Goal: Task Accomplishment & Management: Manage account settings

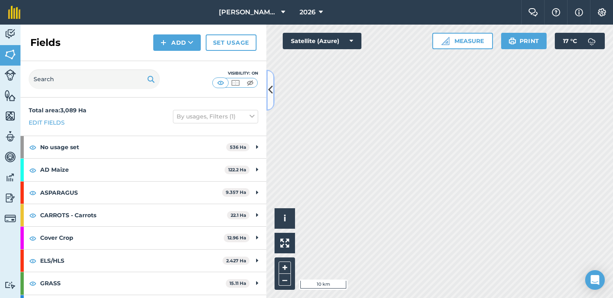
click at [270, 97] on icon at bounding box center [270, 90] width 5 height 14
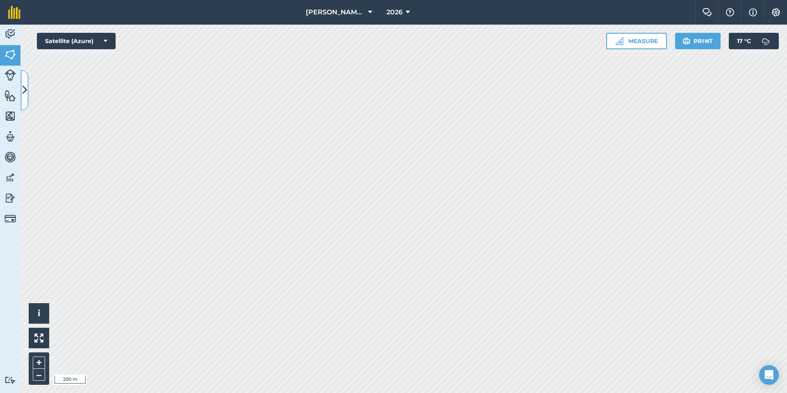
click at [25, 83] on icon at bounding box center [25, 90] width 5 height 14
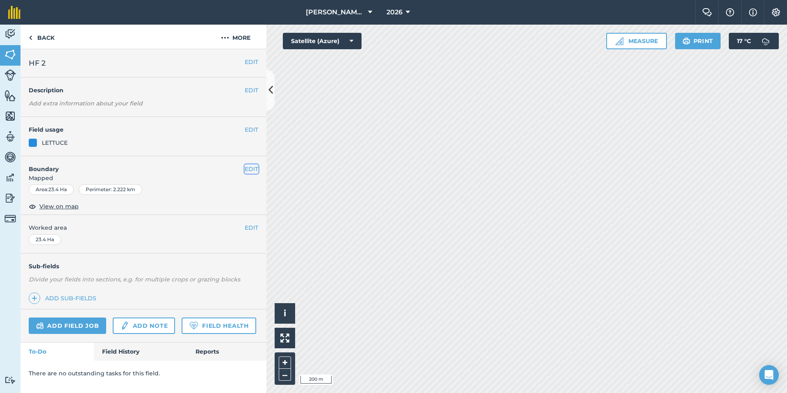
click at [257, 166] on button "EDIT" at bounding box center [252, 168] width 14 height 9
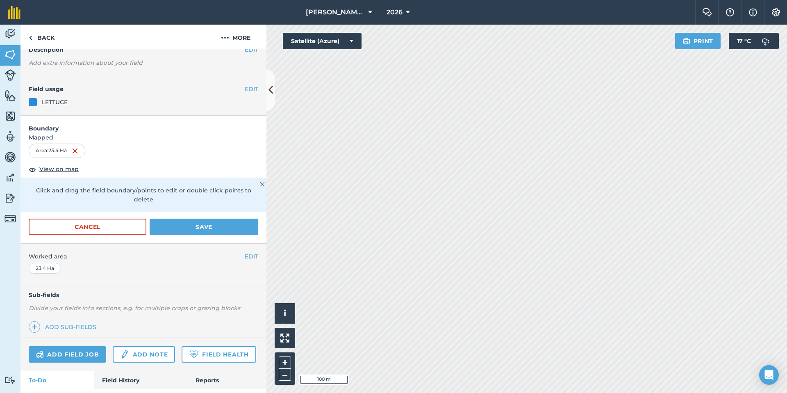
scroll to position [53, 0]
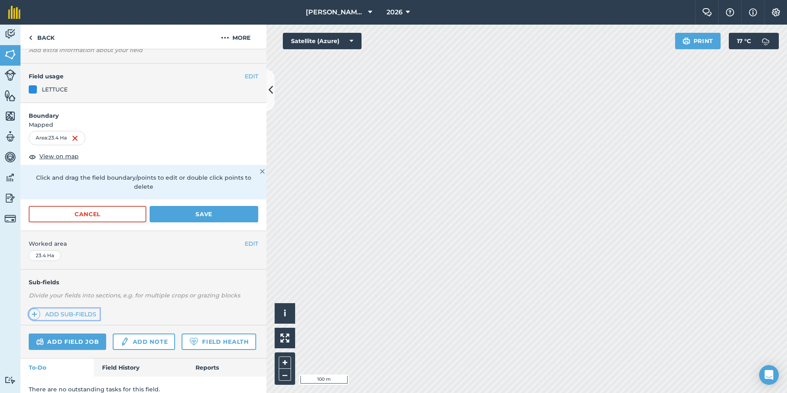
click at [64, 297] on link "Add sub-fields" at bounding box center [64, 313] width 71 height 11
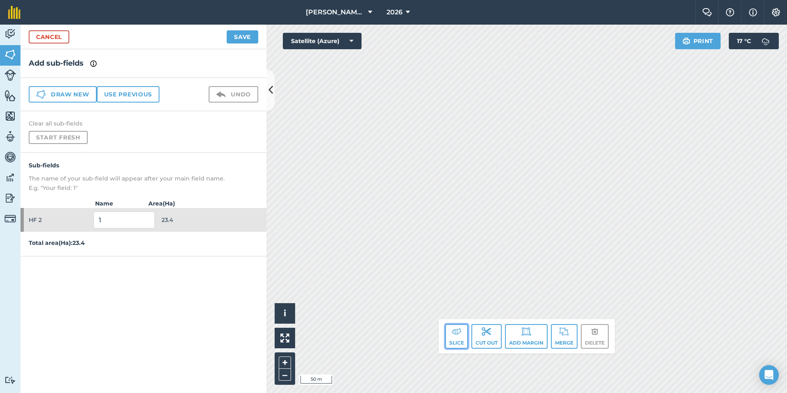
click at [458, 297] on button "Slice" at bounding box center [456, 336] width 23 height 25
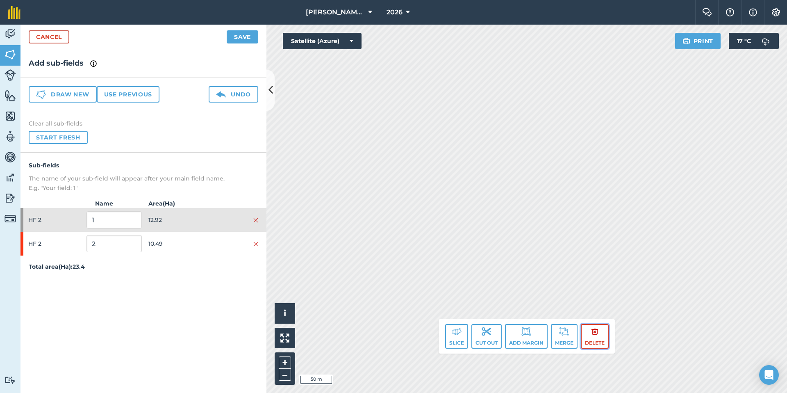
click at [590, 297] on button "Delete" at bounding box center [595, 336] width 28 height 25
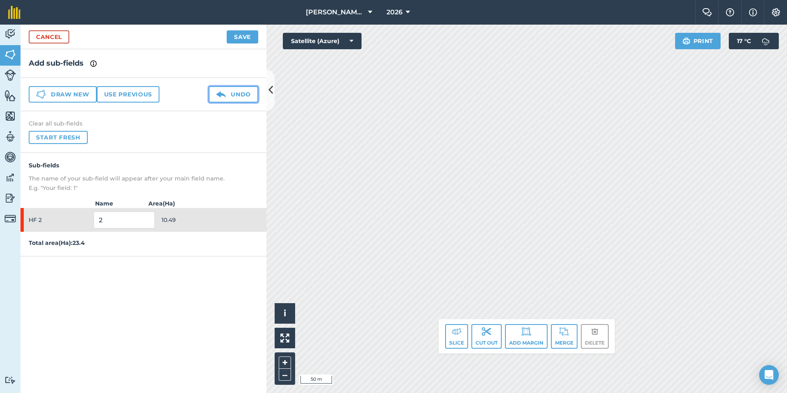
click at [238, 93] on button "Undo" at bounding box center [234, 94] width 50 height 16
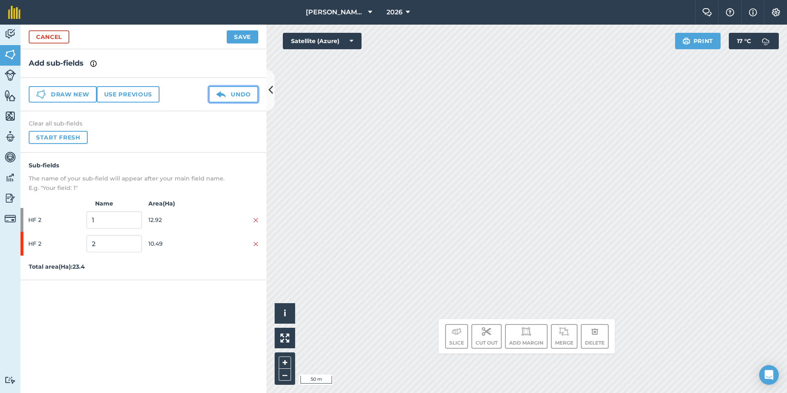
click at [238, 93] on button "Undo" at bounding box center [234, 94] width 50 height 16
click at [242, 93] on button "Undo" at bounding box center [234, 94] width 50 height 16
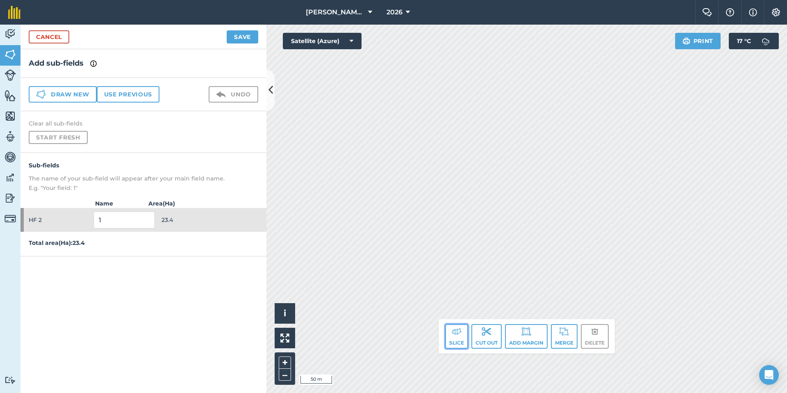
click at [456, 297] on button "Slice" at bounding box center [456, 336] width 23 height 25
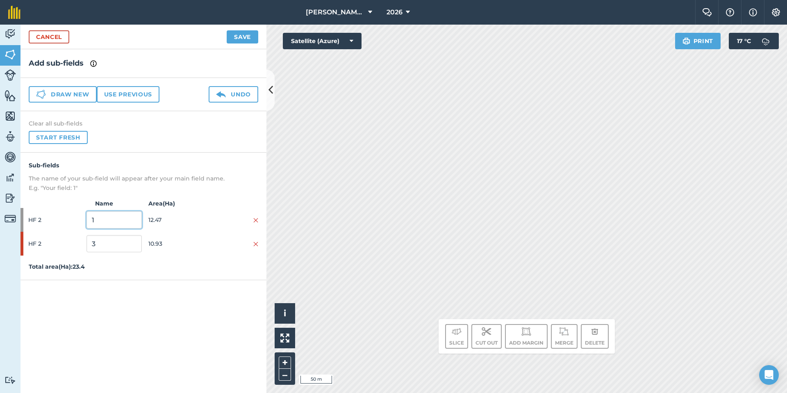
click at [121, 222] on input "1" at bounding box center [113, 219] width 55 height 17
click at [248, 36] on button "Save" at bounding box center [243, 36] width 32 height 13
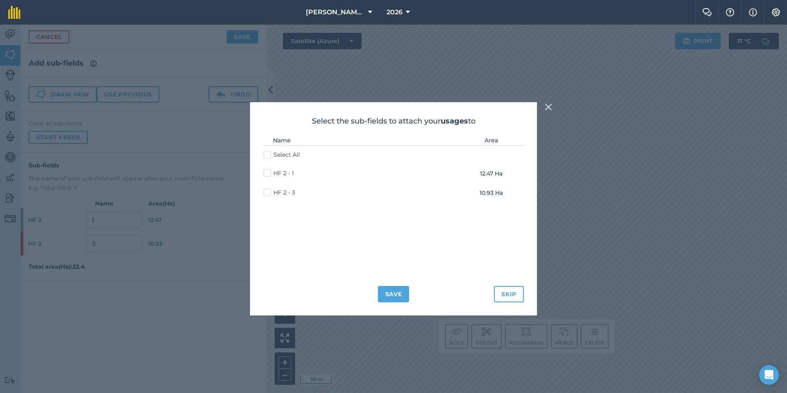
click at [273, 172] on label "HF 2 - 1" at bounding box center [278, 173] width 30 height 9
click at [269, 172] on input "HF 2 - 1" at bounding box center [265, 171] width 5 height 5
checkbox input "true"
click at [390, 296] on button "Save" at bounding box center [394, 294] width 32 height 16
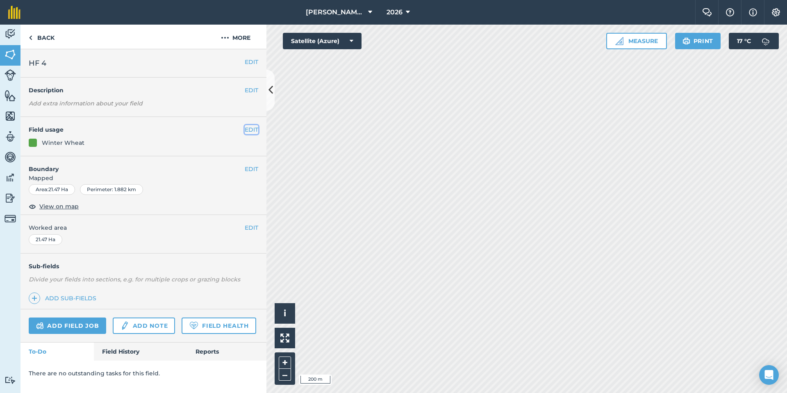
click at [246, 130] on button "EDIT" at bounding box center [252, 129] width 14 height 9
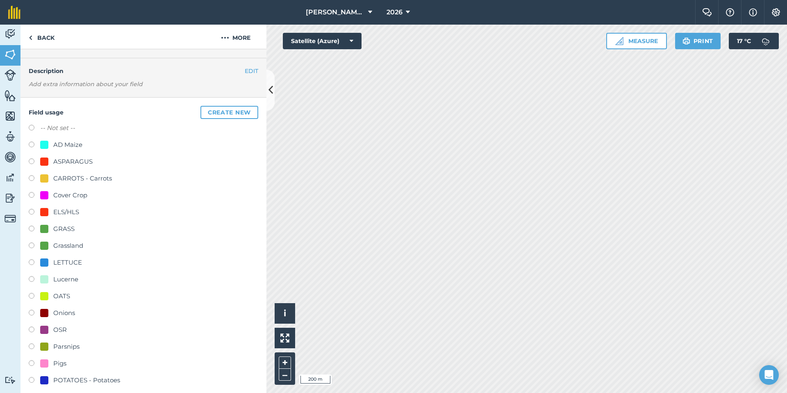
scroll to position [20, 0]
click at [33, 279] on label at bounding box center [34, 279] width 11 height 8
radio input "true"
radio input "false"
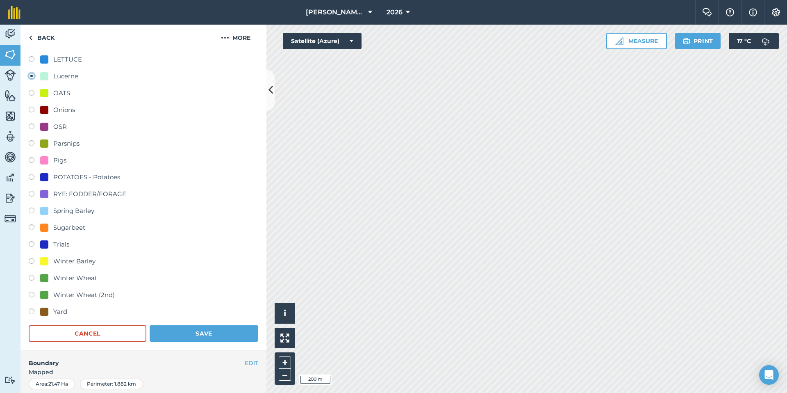
scroll to position [409, 0]
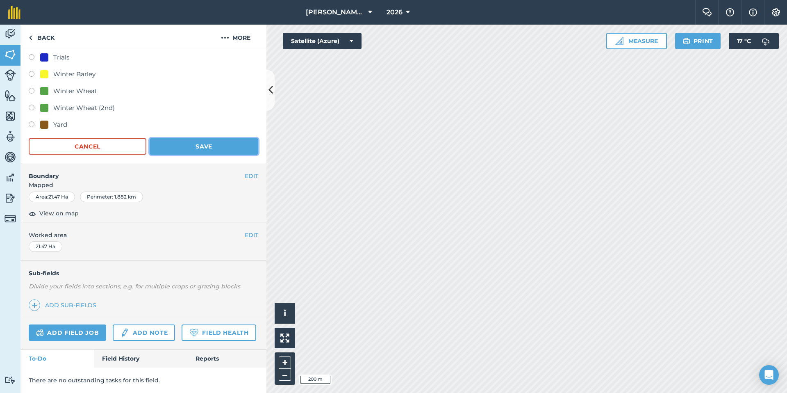
click at [198, 145] on button "Save" at bounding box center [204, 146] width 109 height 16
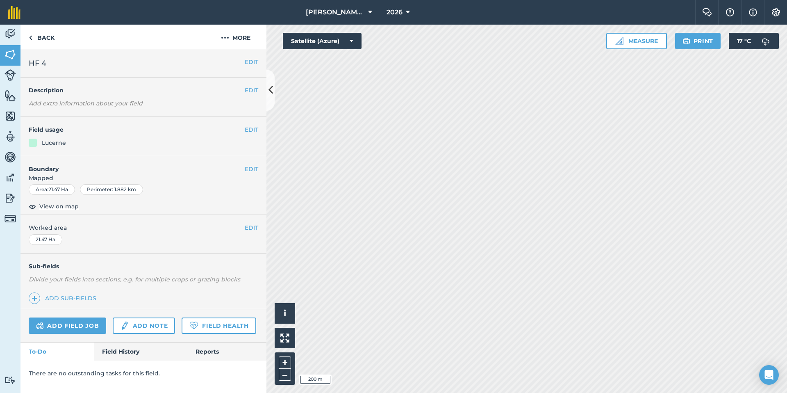
scroll to position [0, 0]
click at [248, 129] on button "EDIT" at bounding box center [252, 129] width 14 height 9
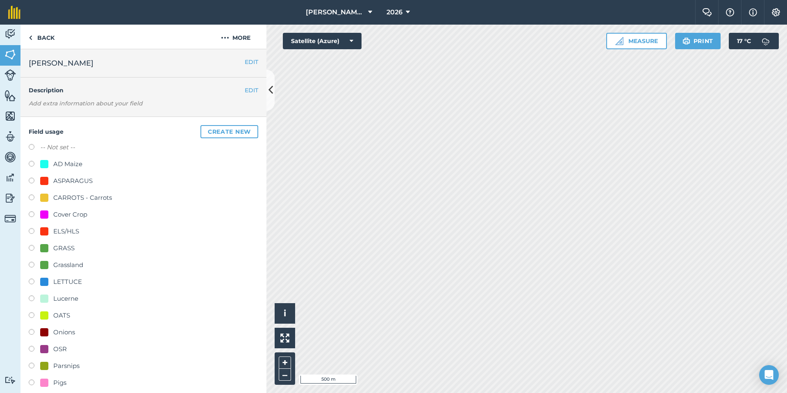
click at [57, 280] on div "LETTUCE" at bounding box center [67, 282] width 29 height 10
radio input "true"
radio input "false"
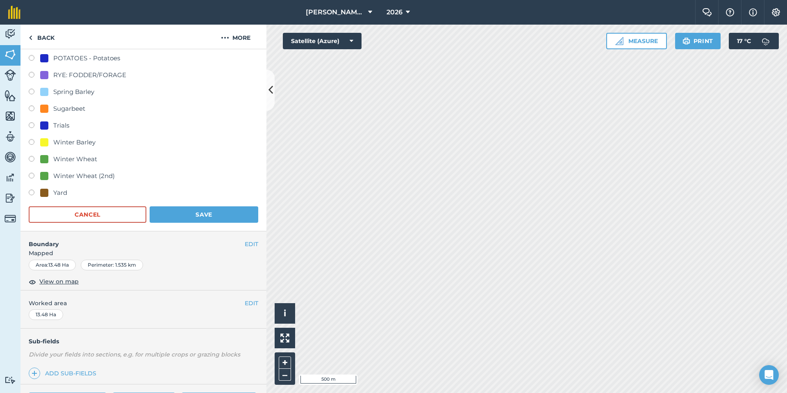
scroll to position [409, 0]
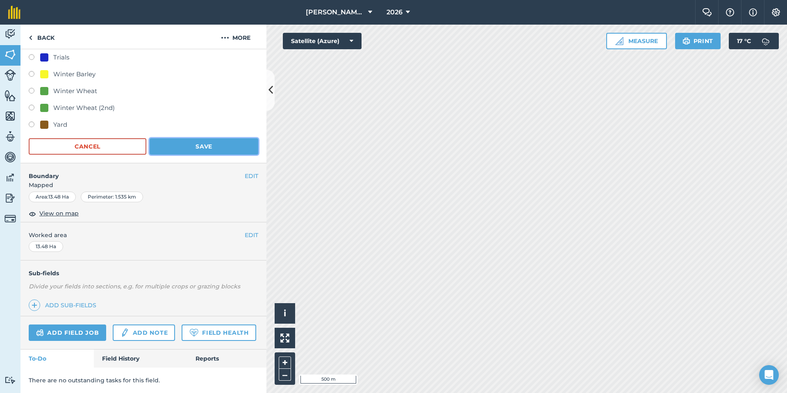
click at [185, 146] on button "Save" at bounding box center [204, 146] width 109 height 16
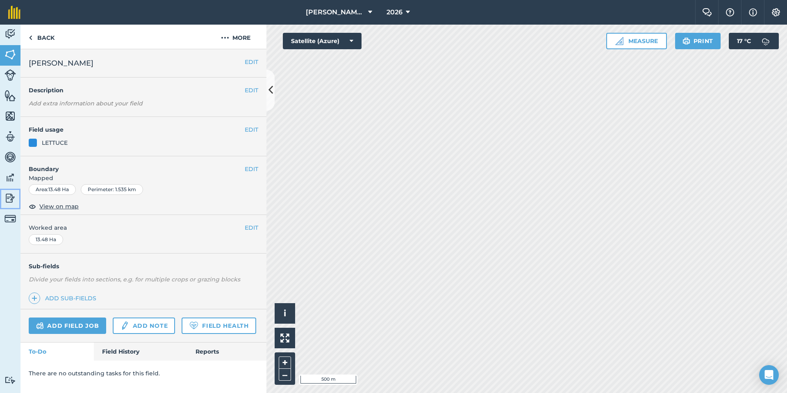
click at [11, 200] on img at bounding box center [10, 198] width 11 height 12
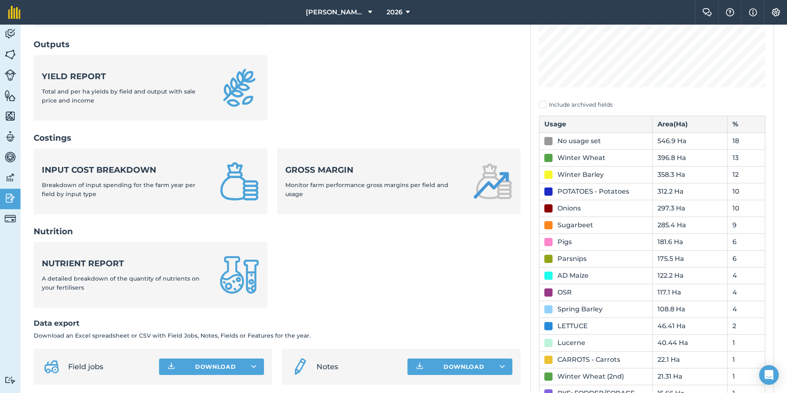
scroll to position [206, 0]
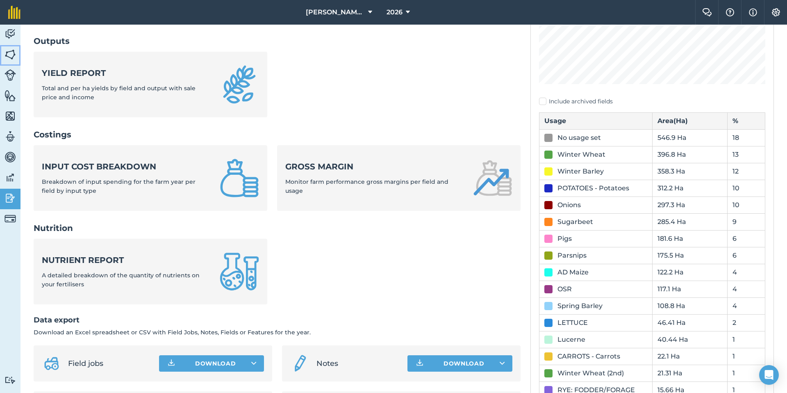
click at [8, 48] on img at bounding box center [10, 54] width 11 height 12
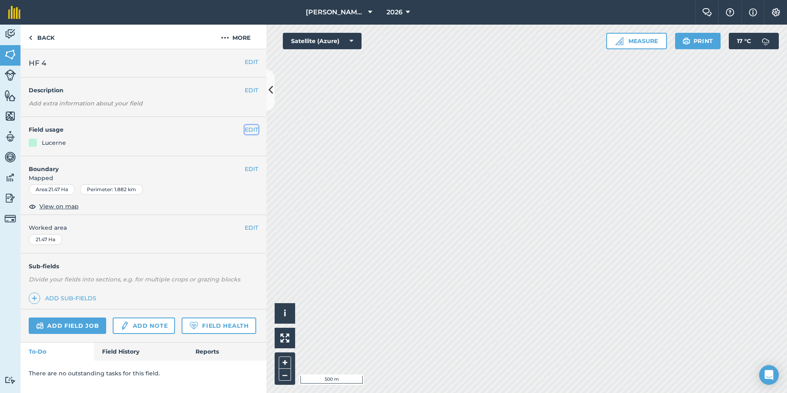
click at [247, 129] on button "EDIT" at bounding box center [252, 129] width 14 height 9
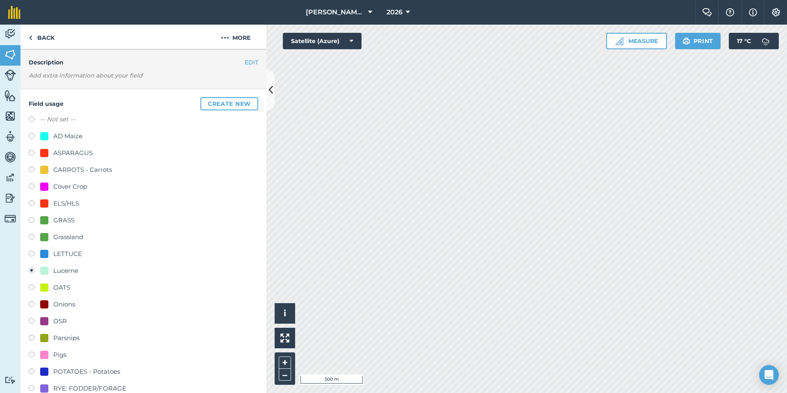
scroll to position [33, 0]
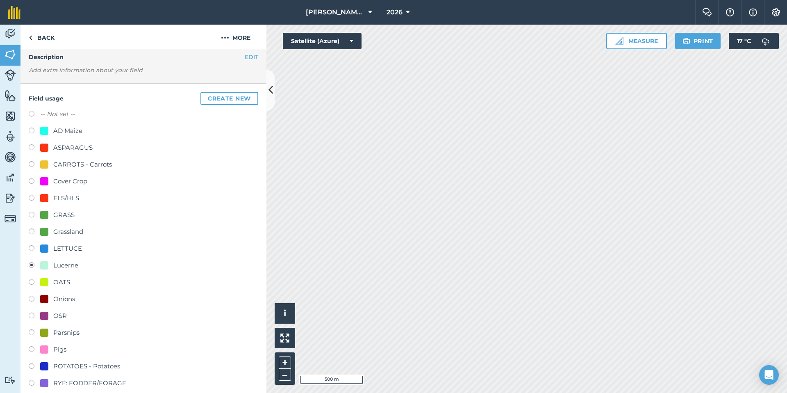
click at [33, 254] on div "LETTUCE" at bounding box center [143, 249] width 229 height 12
click at [33, 248] on label at bounding box center [34, 249] width 11 height 8
radio input "true"
radio input "false"
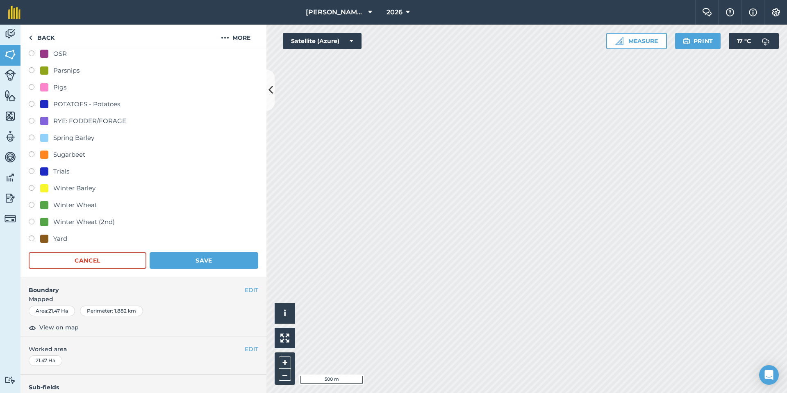
scroll to position [333, 0]
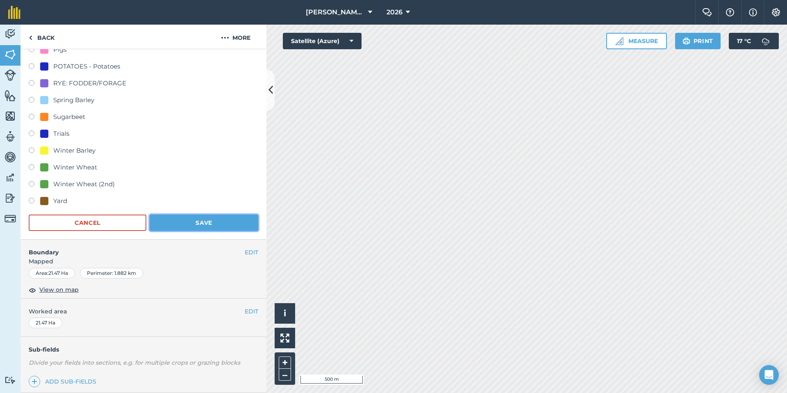
click at [191, 221] on button "Save" at bounding box center [204, 222] width 109 height 16
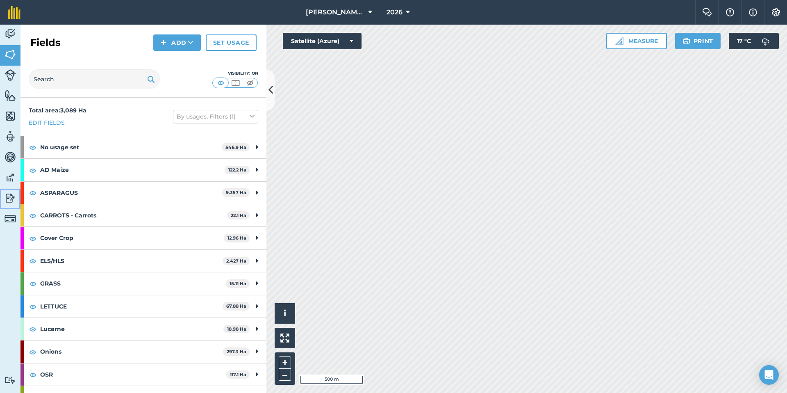
click at [8, 193] on img at bounding box center [10, 198] width 11 height 12
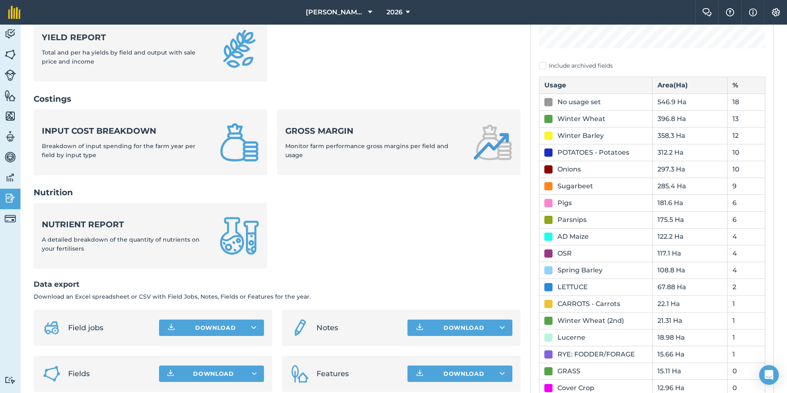
scroll to position [243, 0]
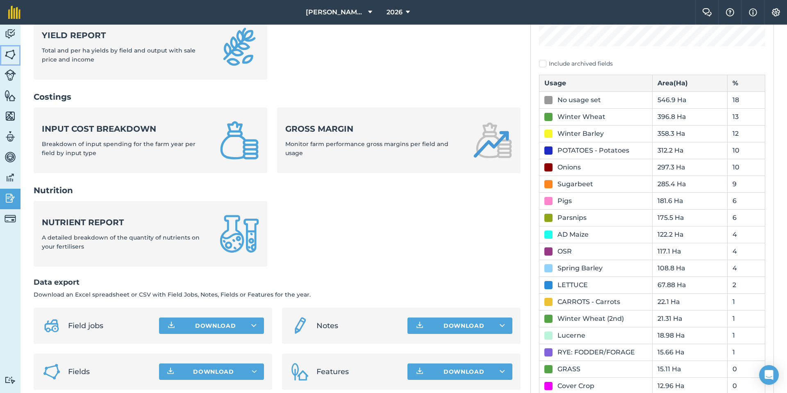
click at [15, 57] on img at bounding box center [10, 54] width 11 height 12
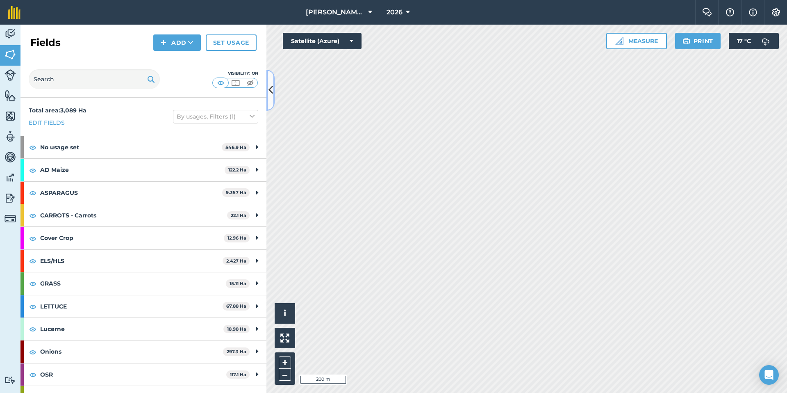
click at [268, 101] on button at bounding box center [270, 90] width 8 height 41
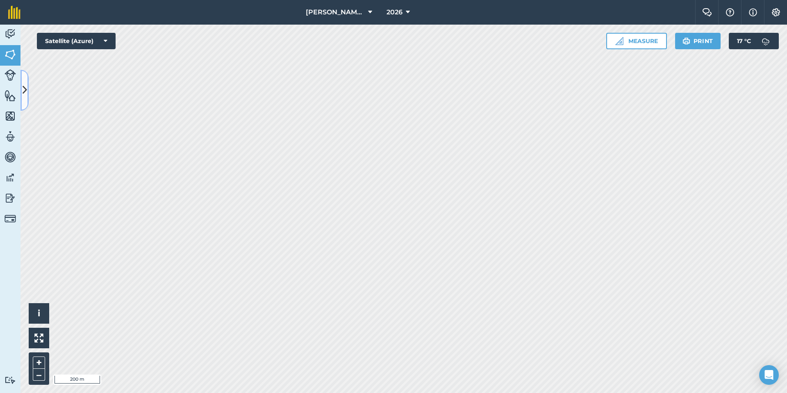
click at [26, 87] on icon at bounding box center [25, 90] width 5 height 14
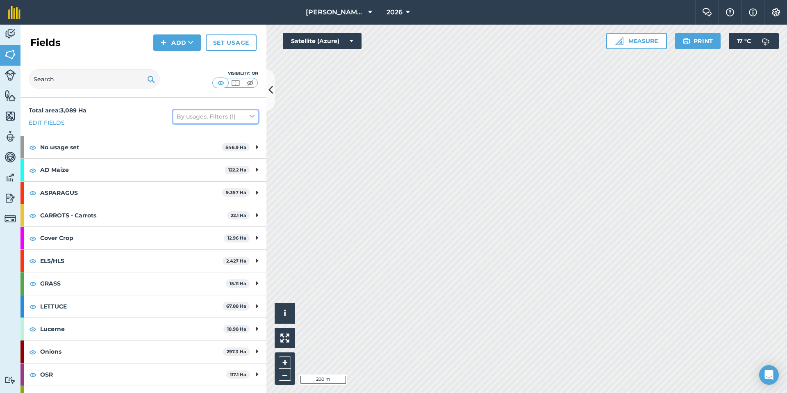
click at [250, 116] on icon at bounding box center [252, 116] width 5 height 9
click at [29, 172] on img at bounding box center [32, 170] width 7 height 10
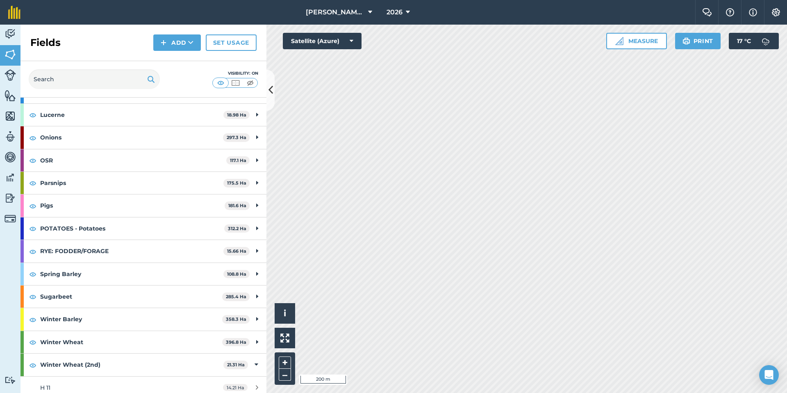
scroll to position [288, 0]
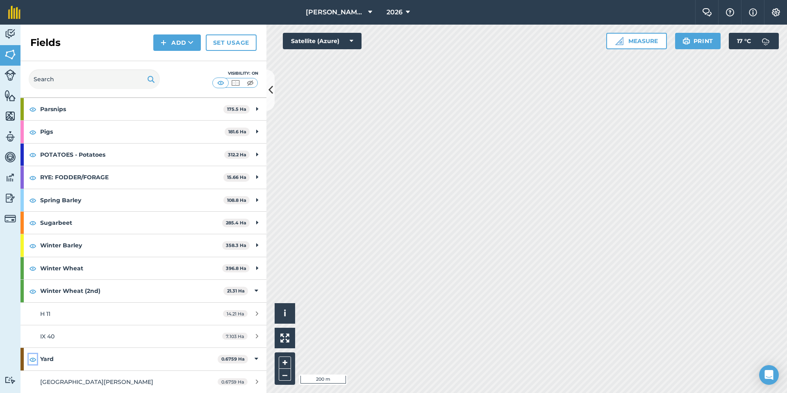
click at [34, 297] on img at bounding box center [32, 359] width 7 height 10
click at [36, 291] on img at bounding box center [32, 291] width 7 height 10
click at [33, 270] on img at bounding box center [32, 268] width 7 height 10
click at [34, 246] on img at bounding box center [32, 246] width 7 height 10
click at [33, 226] on img at bounding box center [32, 223] width 7 height 10
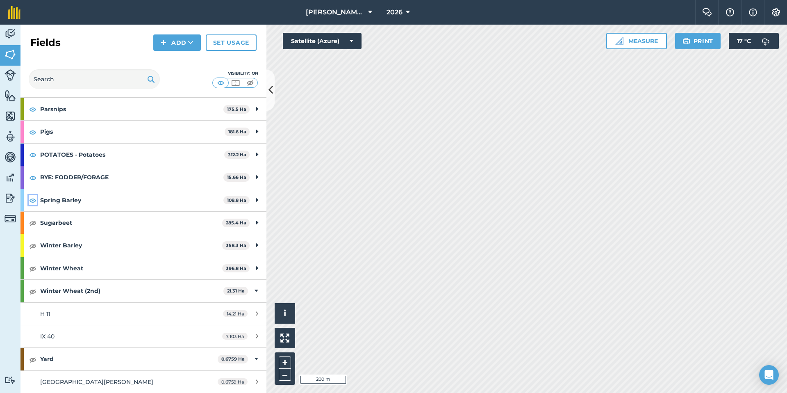
click at [32, 201] on img at bounding box center [32, 200] width 7 height 10
click at [32, 179] on img at bounding box center [32, 177] width 7 height 10
click at [32, 155] on img at bounding box center [32, 155] width 7 height 10
click at [32, 133] on img at bounding box center [32, 132] width 7 height 10
click at [33, 110] on img at bounding box center [32, 109] width 7 height 10
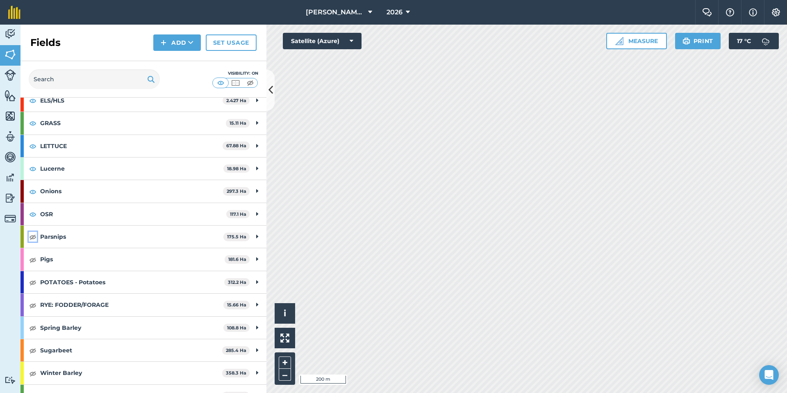
scroll to position [147, 0]
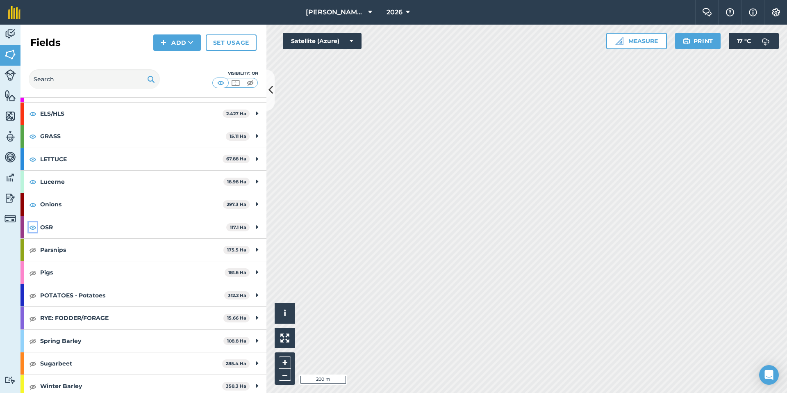
click at [32, 227] on img at bounding box center [32, 227] width 7 height 10
click at [33, 202] on img at bounding box center [32, 205] width 7 height 10
click at [34, 180] on img at bounding box center [32, 182] width 7 height 10
click at [35, 137] on img at bounding box center [32, 136] width 7 height 10
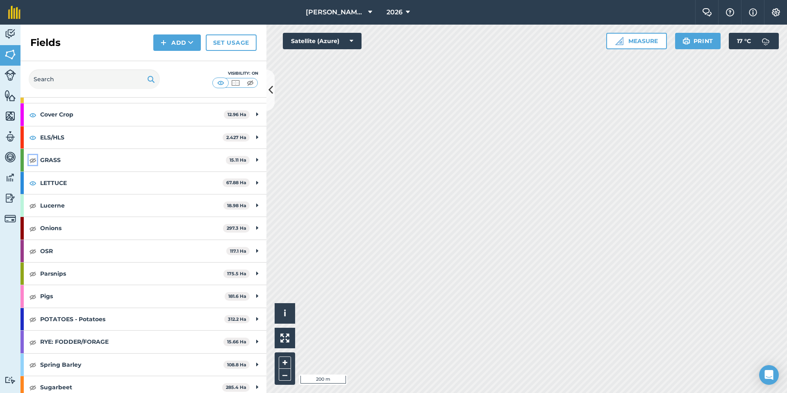
scroll to position [119, 0]
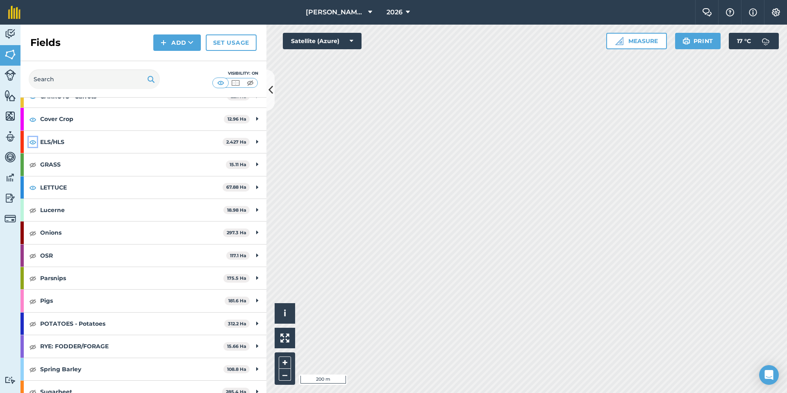
click at [33, 143] on img at bounding box center [32, 142] width 7 height 10
click at [33, 119] on img at bounding box center [32, 119] width 7 height 10
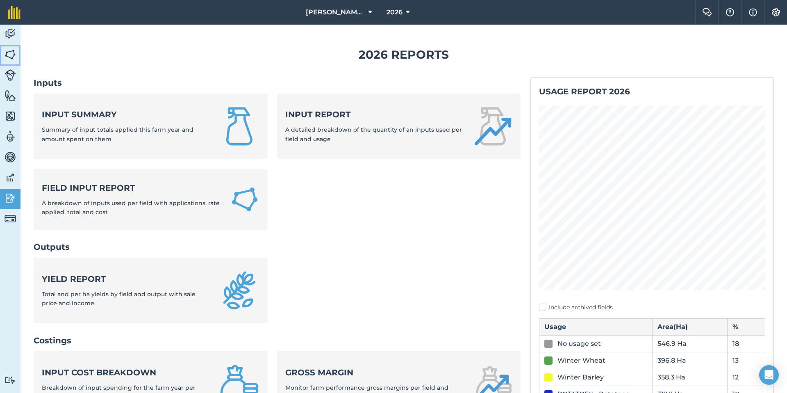
click at [11, 48] on img at bounding box center [10, 54] width 11 height 12
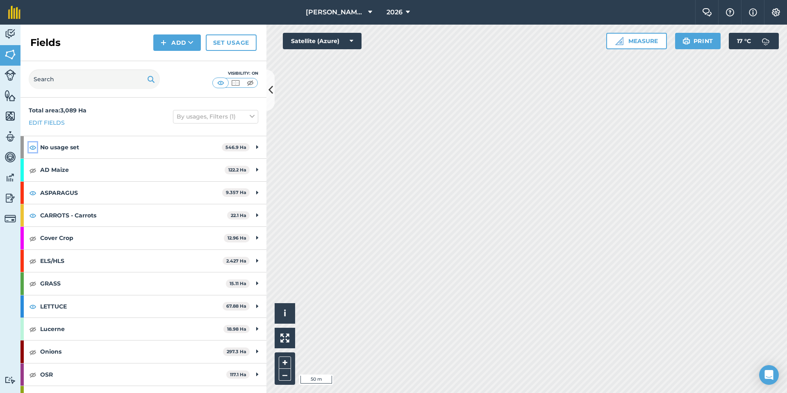
click at [34, 147] on img at bounding box center [32, 147] width 7 height 10
click at [33, 193] on img at bounding box center [32, 193] width 7 height 10
click at [34, 214] on img at bounding box center [32, 215] width 7 height 10
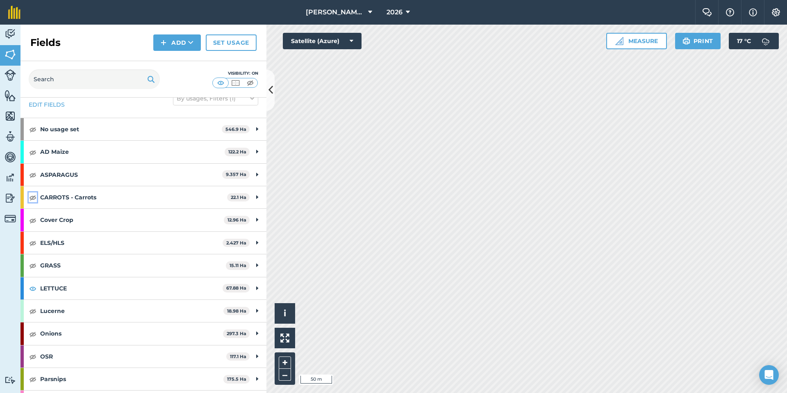
scroll to position [19, 0]
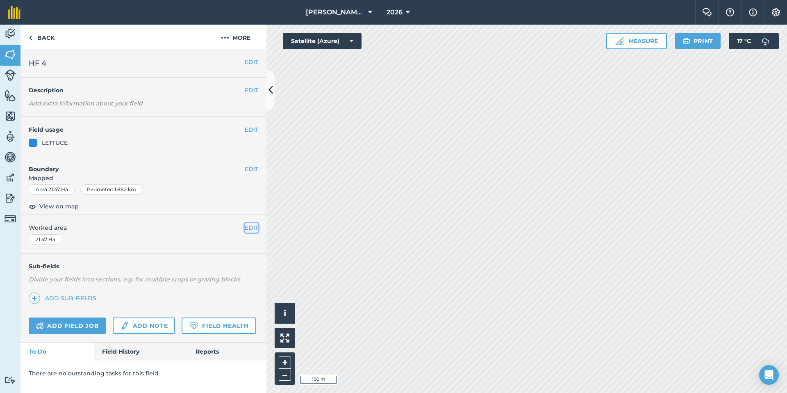
click at [245, 226] on button "EDIT" at bounding box center [252, 227] width 14 height 9
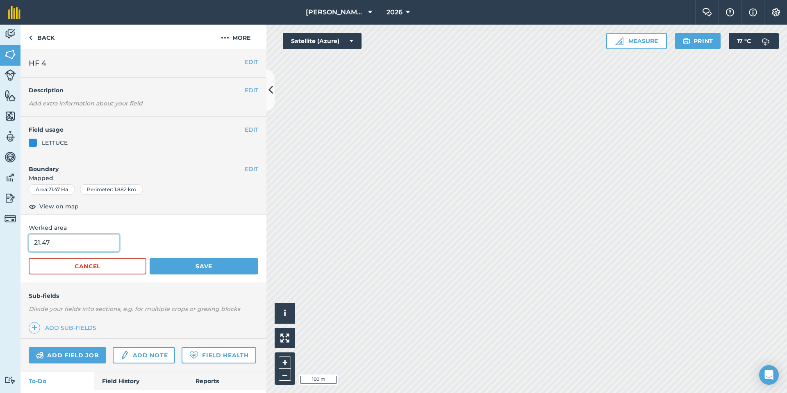
drag, startPoint x: 70, startPoint y: 239, endPoint x: 0, endPoint y: 236, distance: 69.7
click at [0, 236] on div "Activity Fields Livestock Features Maps Team Vehicles Data Reporting Billing Tu…" at bounding box center [393, 209] width 787 height 368
type input "18.74"
click at [182, 265] on button "Save" at bounding box center [204, 266] width 109 height 16
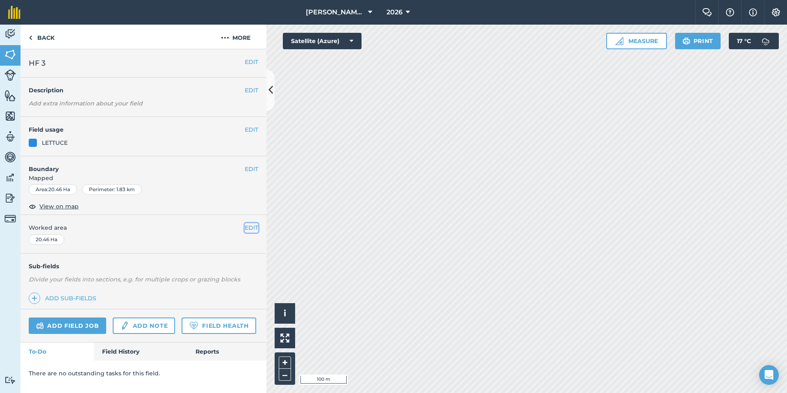
click at [254, 228] on button "EDIT" at bounding box center [252, 227] width 14 height 9
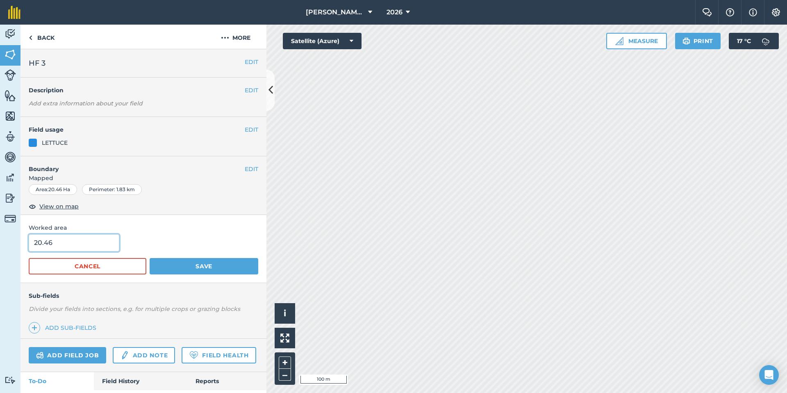
click at [79, 244] on input "20.46" at bounding box center [74, 242] width 91 height 17
drag, startPoint x: 79, startPoint y: 244, endPoint x: 3, endPoint y: 243, distance: 76.2
click at [3, 243] on div "Activity Fields Livestock Features Maps Team Vehicles Data Reporting Billing Tu…" at bounding box center [393, 209] width 787 height 368
click at [177, 263] on button "Save" at bounding box center [204, 266] width 109 height 16
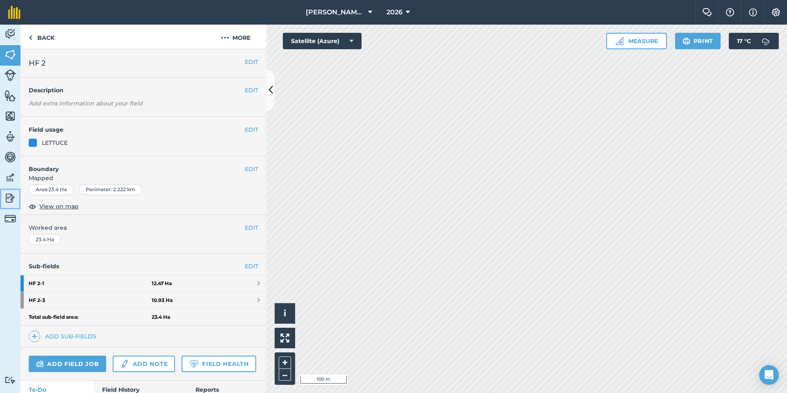
click at [14, 200] on img at bounding box center [10, 198] width 11 height 12
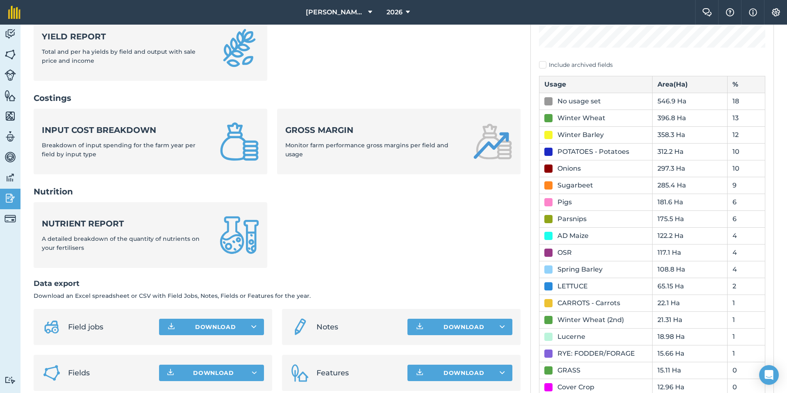
scroll to position [244, 0]
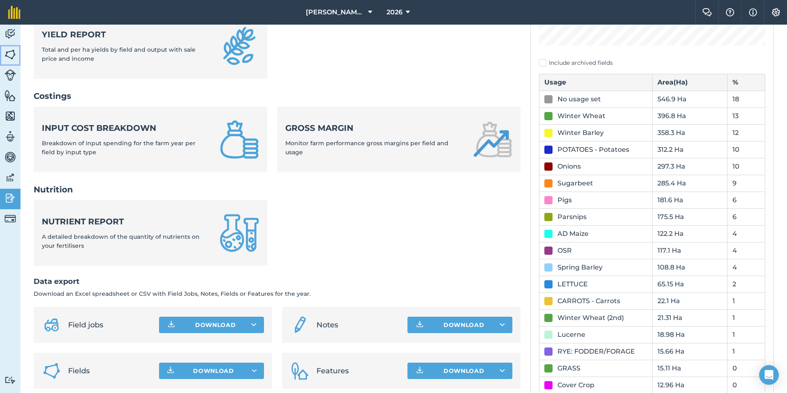
click at [8, 50] on img at bounding box center [10, 54] width 11 height 12
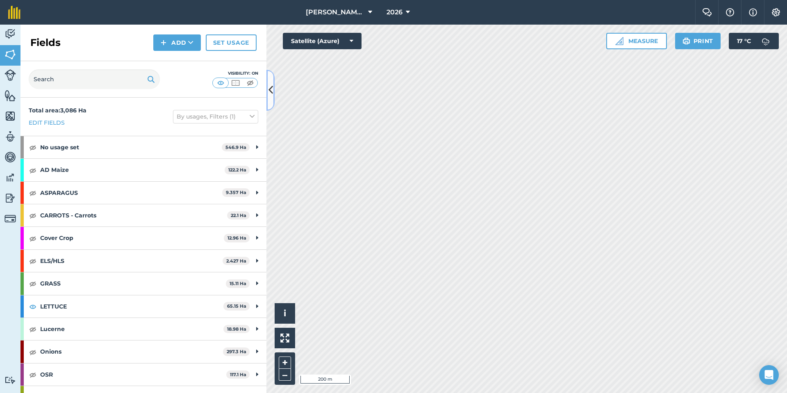
click at [272, 98] on button at bounding box center [270, 90] width 8 height 41
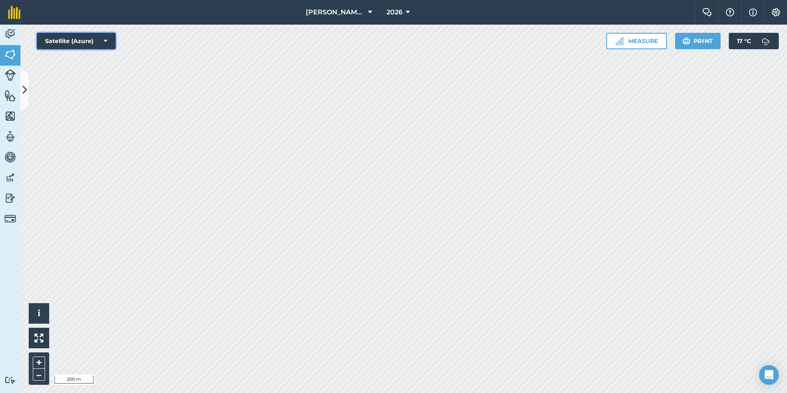
click at [107, 46] on button "Satellite (Azure)" at bounding box center [76, 41] width 79 height 16
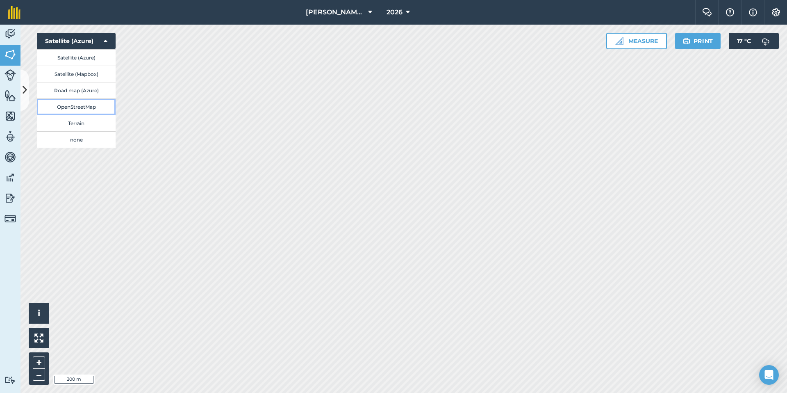
click at [93, 107] on button "OpenStreetMap" at bounding box center [76, 106] width 79 height 16
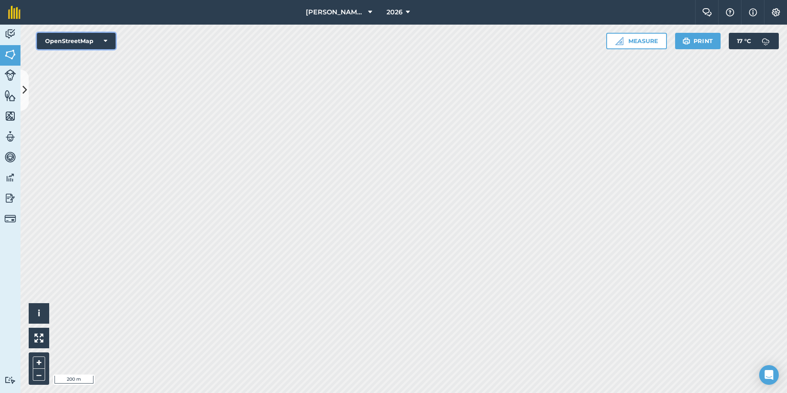
click at [108, 42] on button "OpenStreetMap" at bounding box center [76, 41] width 79 height 16
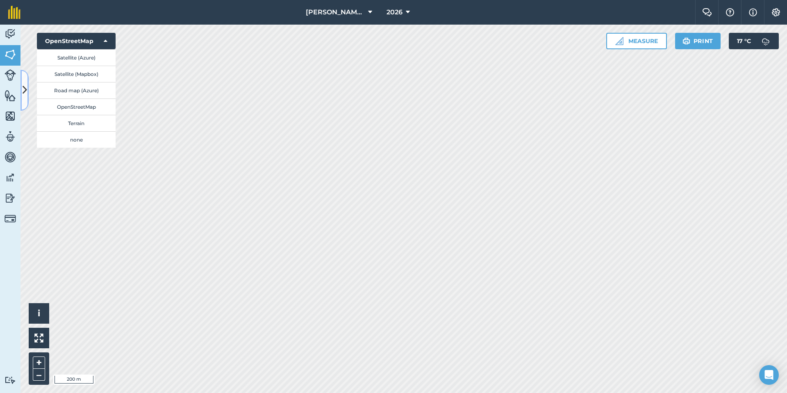
click at [25, 91] on icon at bounding box center [25, 90] width 5 height 14
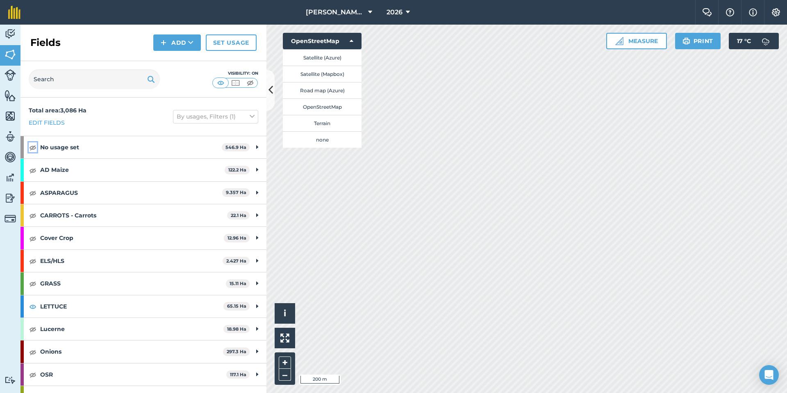
click at [34, 149] on img at bounding box center [32, 147] width 7 height 10
click at [33, 167] on img at bounding box center [32, 170] width 7 height 10
click at [33, 188] on img at bounding box center [32, 193] width 7 height 10
click at [33, 214] on img at bounding box center [32, 215] width 7 height 10
click at [33, 236] on img at bounding box center [32, 238] width 7 height 10
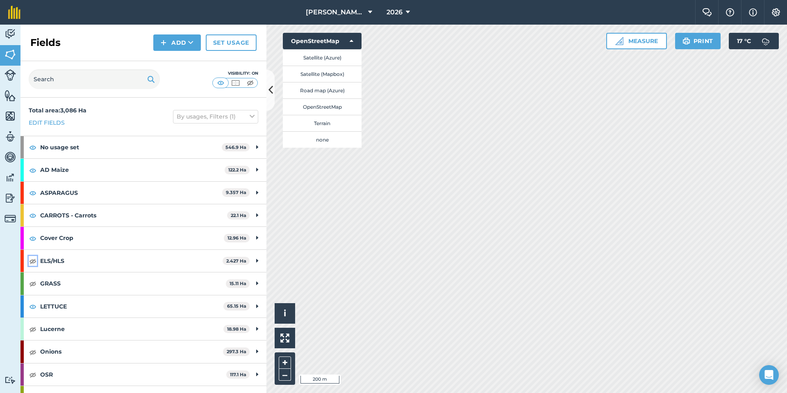
click at [34, 260] on img at bounding box center [32, 261] width 7 height 10
click at [34, 281] on img at bounding box center [32, 283] width 7 height 10
click at [32, 297] on img at bounding box center [32, 329] width 7 height 10
click at [32, 297] on img at bounding box center [32, 352] width 7 height 10
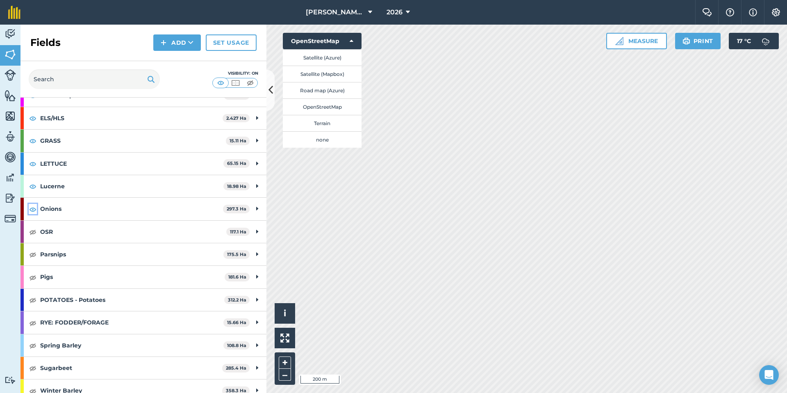
scroll to position [146, 0]
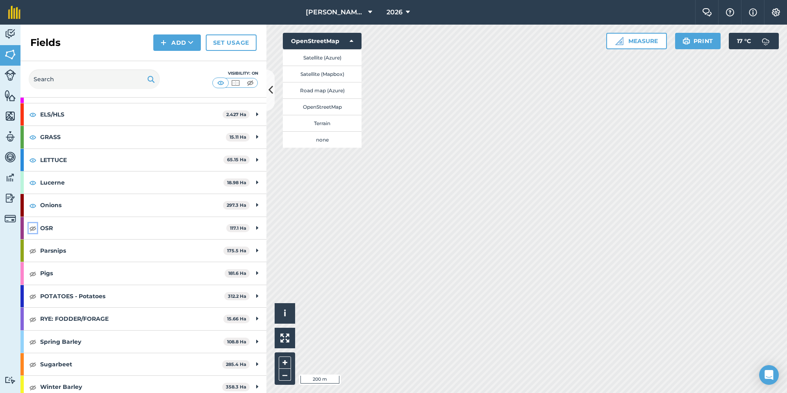
click at [34, 228] on img at bounding box center [32, 228] width 7 height 10
click at [34, 246] on img at bounding box center [32, 250] width 7 height 10
click at [34, 279] on div "Pigs 181.6 Ha" at bounding box center [143, 273] width 246 height 22
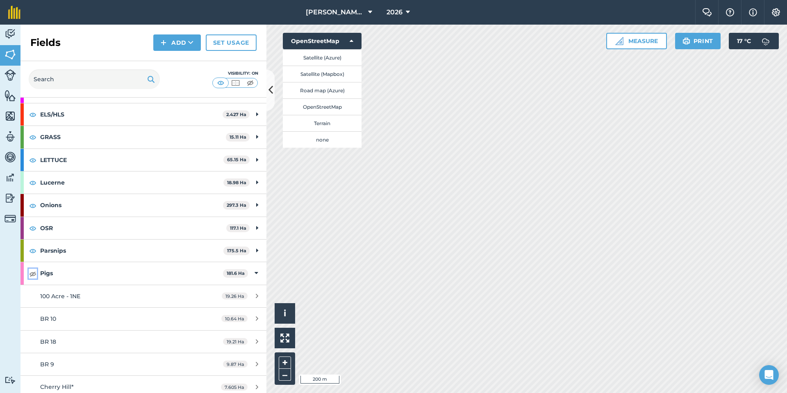
click at [34, 270] on img at bounding box center [32, 273] width 7 height 10
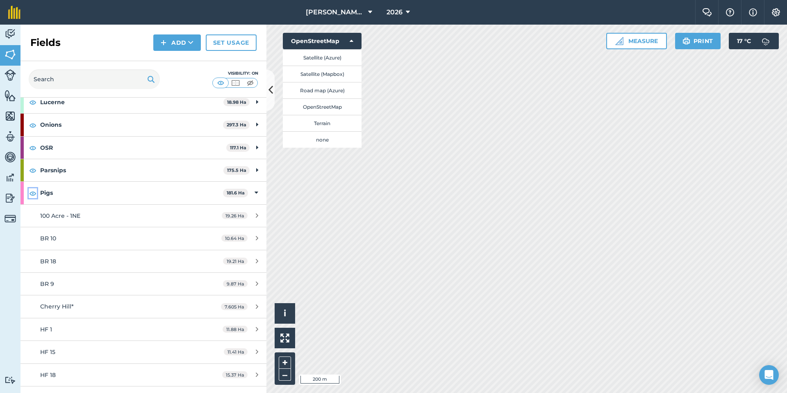
scroll to position [222, 0]
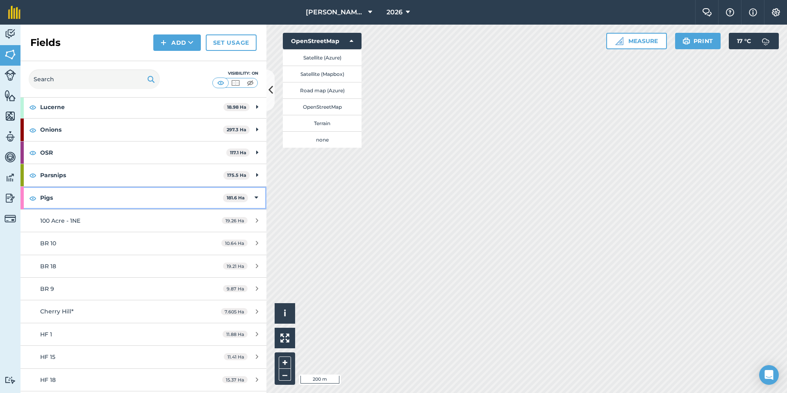
click at [256, 197] on icon at bounding box center [256, 197] width 4 height 9
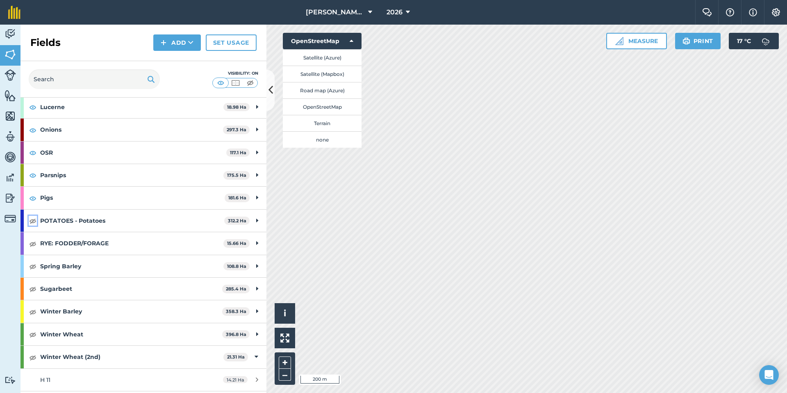
click at [33, 220] on img at bounding box center [32, 221] width 7 height 10
click at [33, 241] on img at bounding box center [32, 243] width 7 height 10
click at [32, 267] on img at bounding box center [32, 266] width 7 height 10
click at [34, 290] on img at bounding box center [32, 289] width 7 height 10
click at [34, 297] on img at bounding box center [32, 311] width 7 height 10
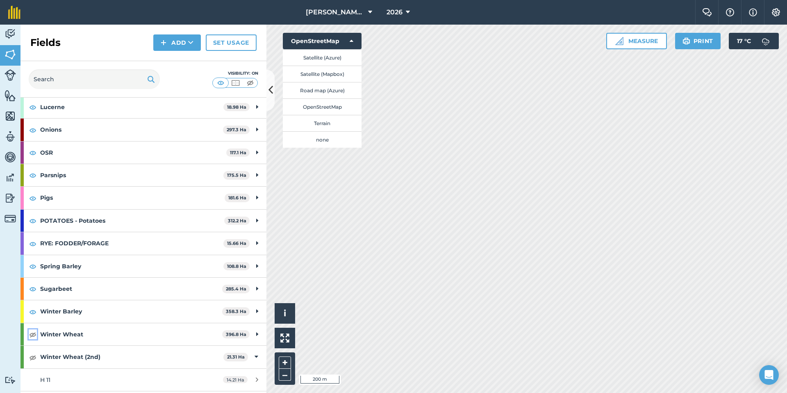
click at [32, 297] on img at bounding box center [32, 334] width 7 height 10
click at [34, 297] on img at bounding box center [32, 357] width 7 height 10
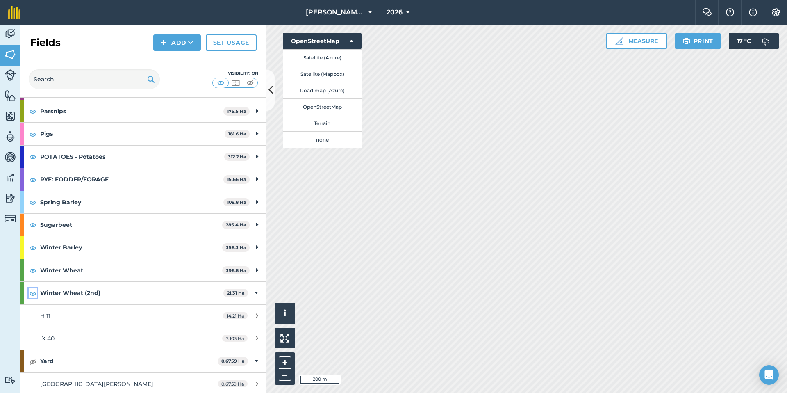
scroll to position [288, 0]
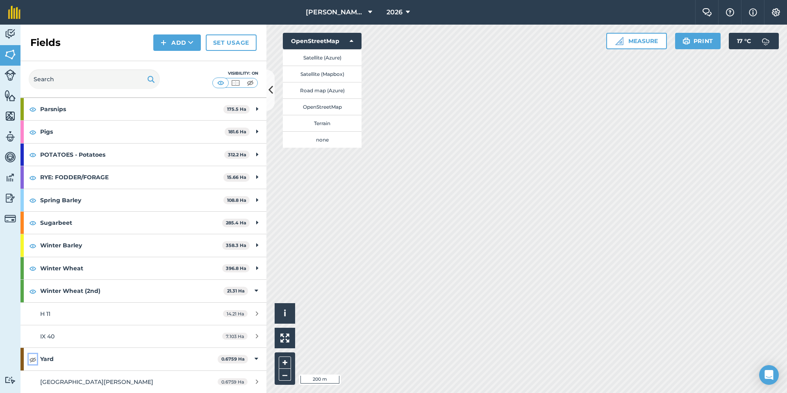
click at [35, 297] on img at bounding box center [32, 359] width 7 height 10
click at [325, 56] on button "Satellite (Azure)" at bounding box center [322, 57] width 79 height 16
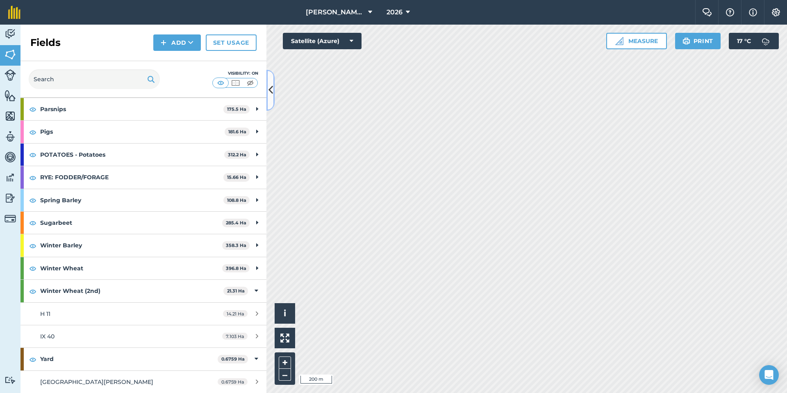
click at [273, 88] on button at bounding box center [270, 90] width 8 height 41
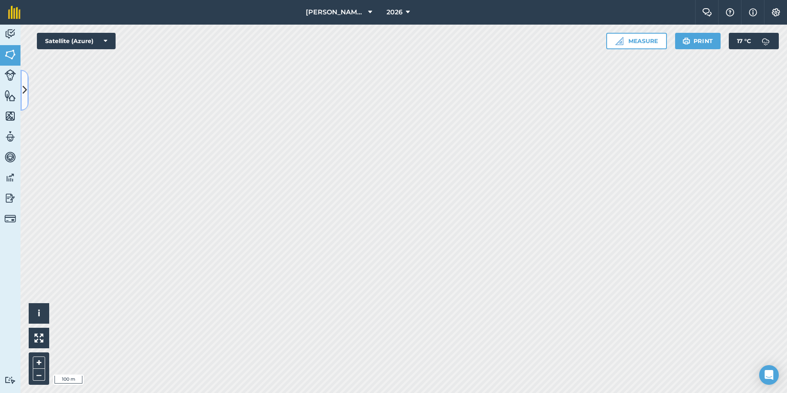
click at [28, 96] on button at bounding box center [24, 90] width 8 height 41
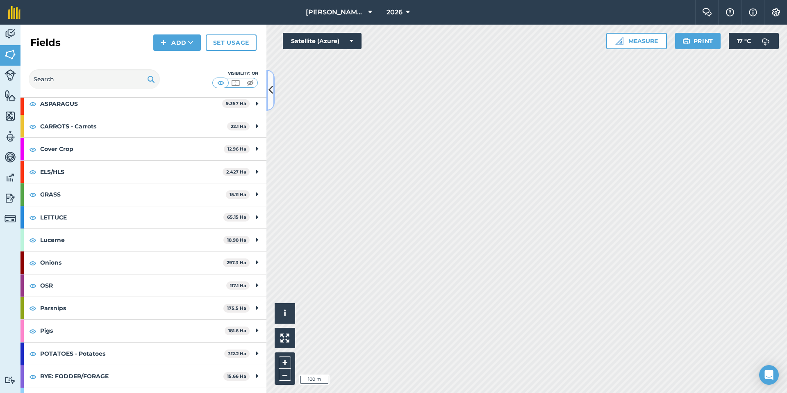
scroll to position [95, 0]
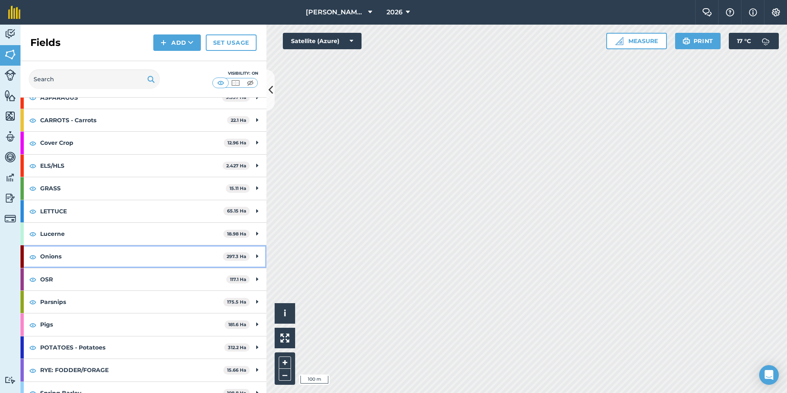
click at [157, 264] on strong "Onions" at bounding box center [131, 256] width 183 height 22
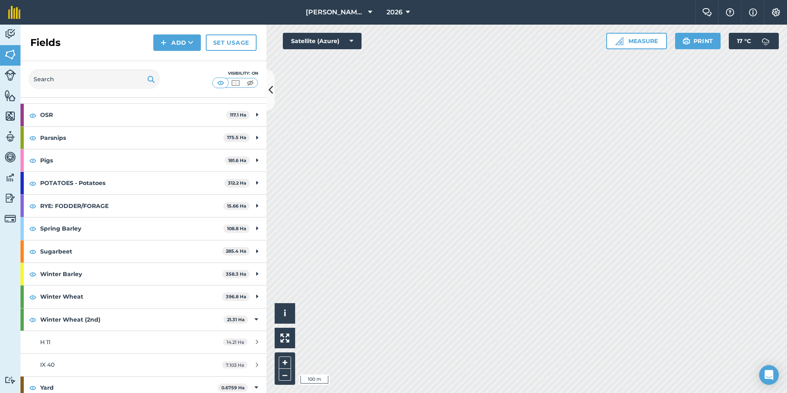
scroll to position [1014, 0]
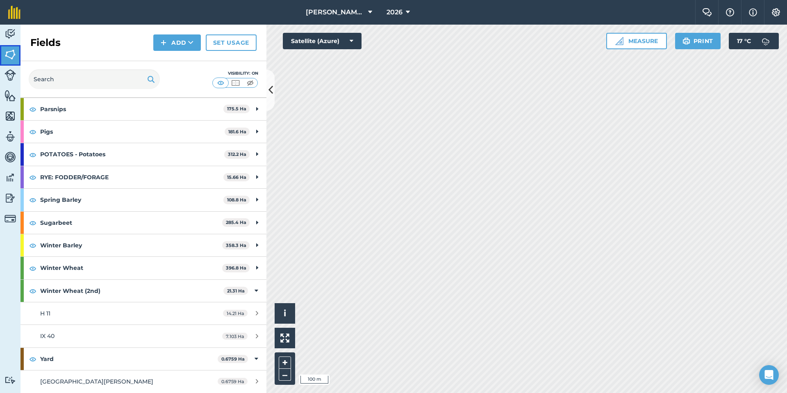
click at [10, 47] on link "Fields" at bounding box center [10, 55] width 20 height 20
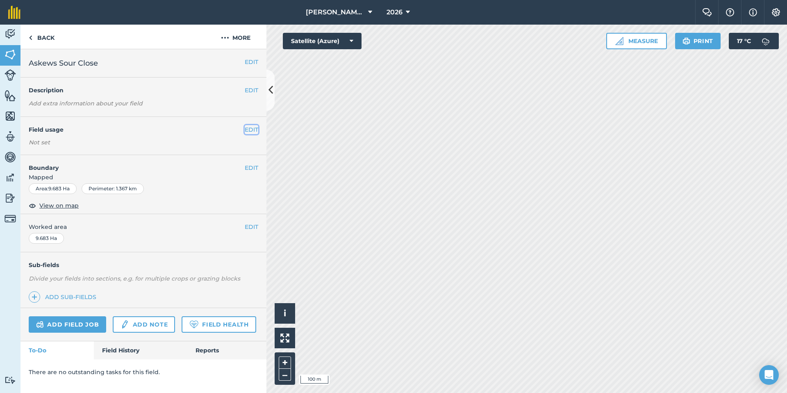
click at [252, 128] on button "EDIT" at bounding box center [252, 129] width 14 height 9
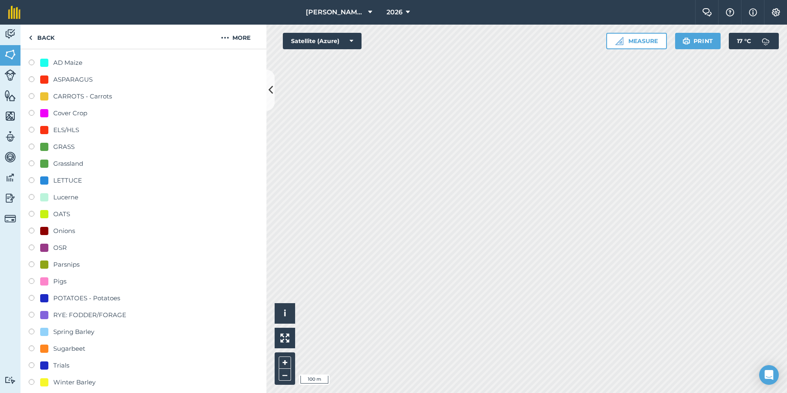
scroll to position [106, 0]
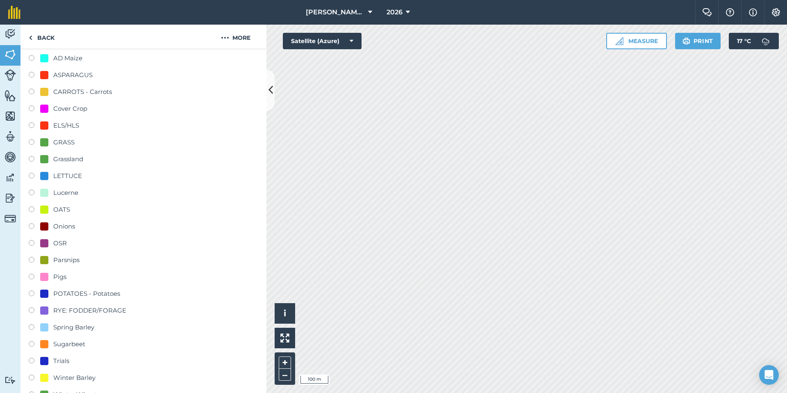
click at [34, 226] on label at bounding box center [34, 227] width 11 height 8
radio input "true"
radio input "false"
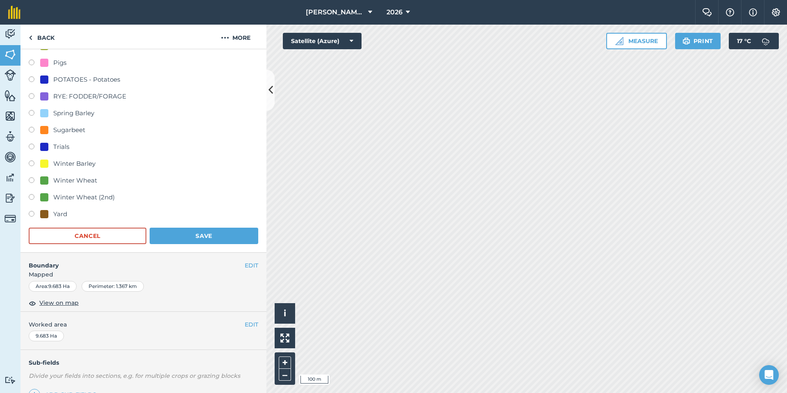
scroll to position [409, 0]
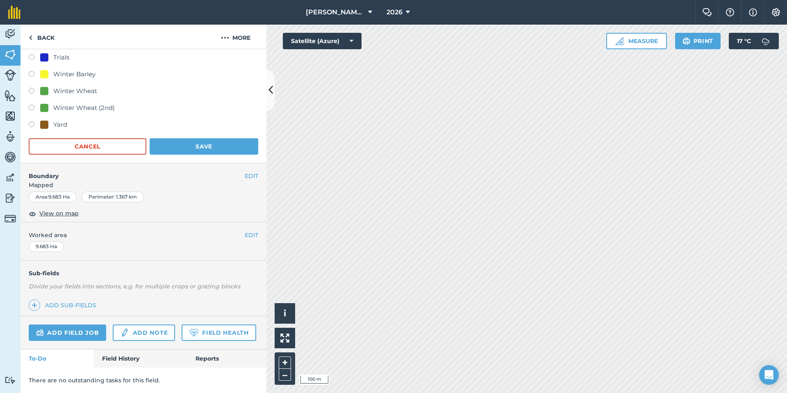
click at [218, 143] on button "Save" at bounding box center [204, 146] width 109 height 16
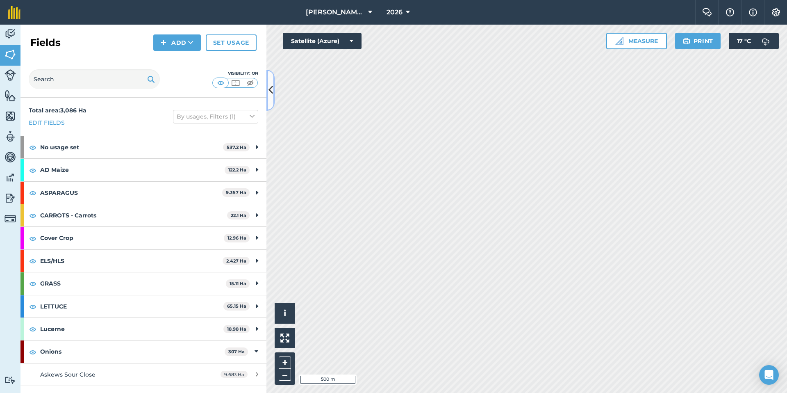
click at [268, 100] on button at bounding box center [270, 90] width 8 height 41
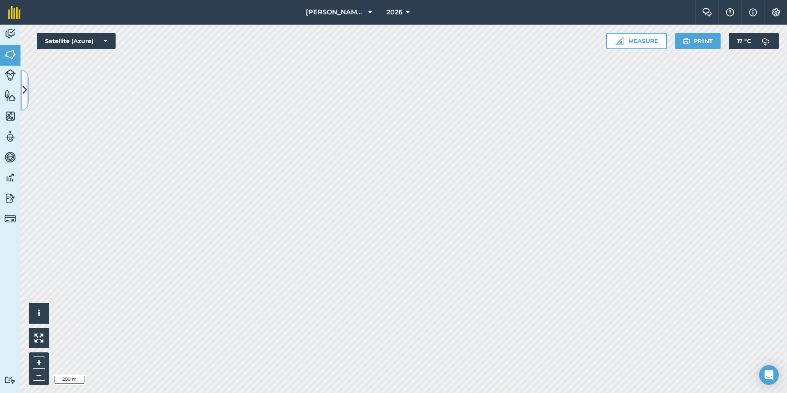
click at [27, 98] on button at bounding box center [24, 90] width 8 height 41
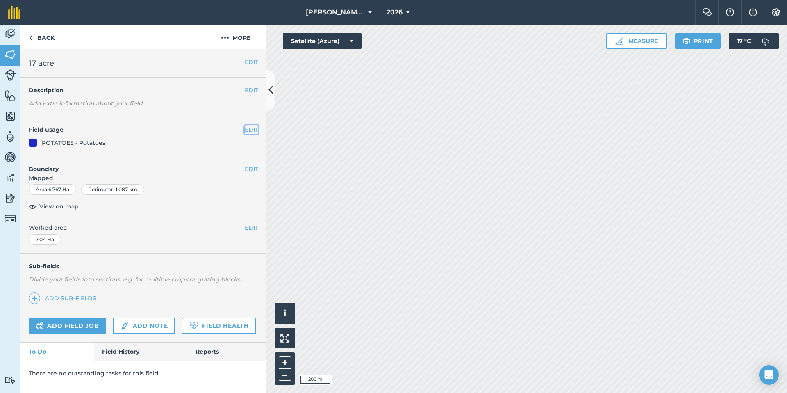
click at [248, 125] on button "EDIT" at bounding box center [252, 129] width 14 height 9
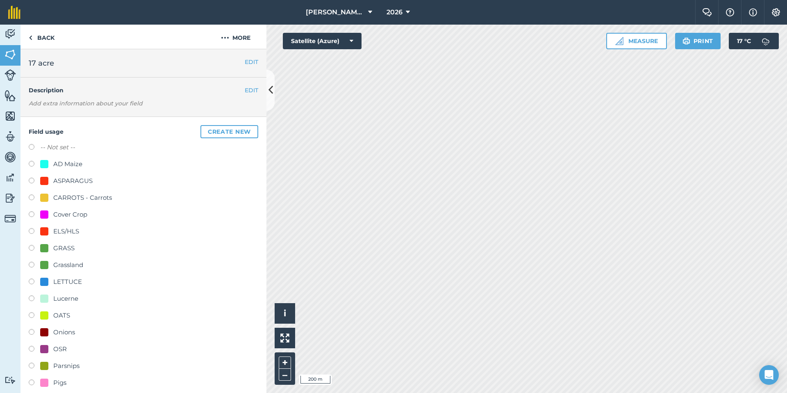
click at [54, 146] on label "-- Not set --" at bounding box center [57, 147] width 35 height 10
radio input "true"
radio input "false"
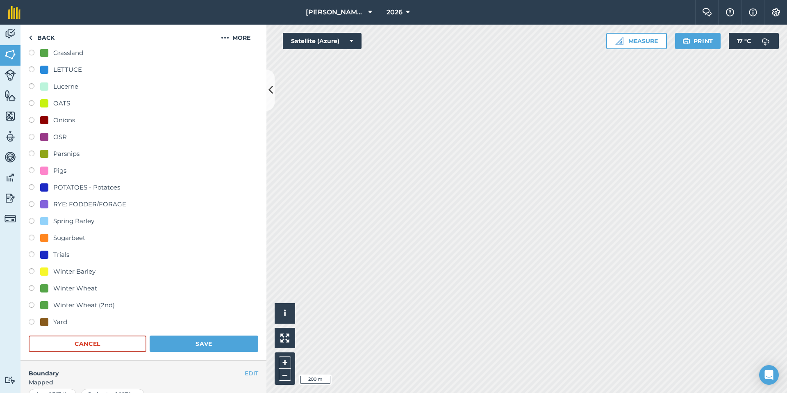
scroll to position [213, 0]
click at [188, 297] on button "Save" at bounding box center [204, 342] width 109 height 16
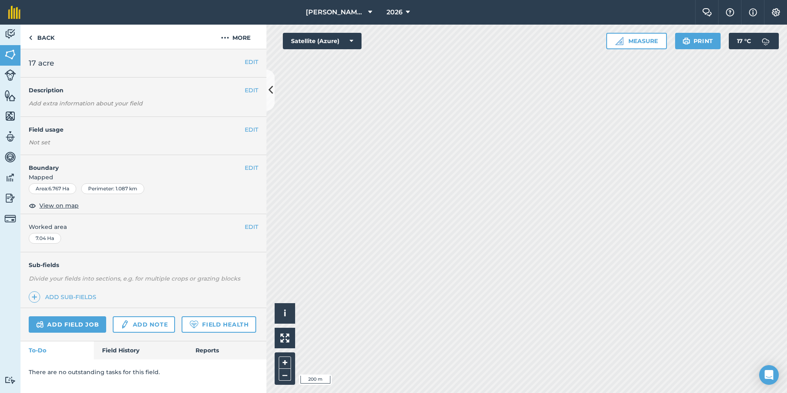
scroll to position [0, 0]
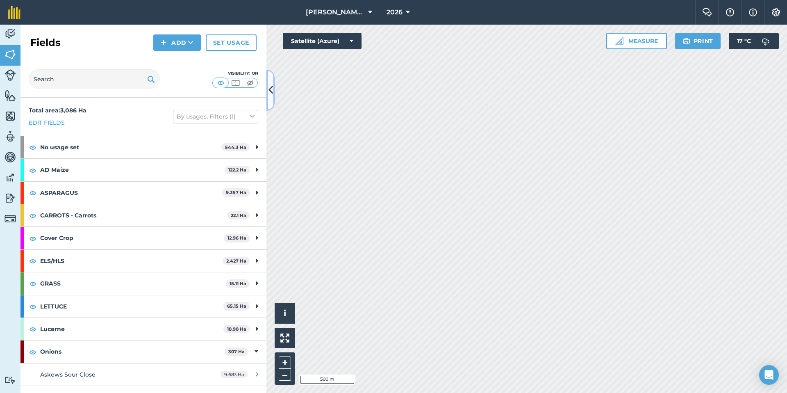
click at [270, 97] on icon at bounding box center [270, 90] width 5 height 14
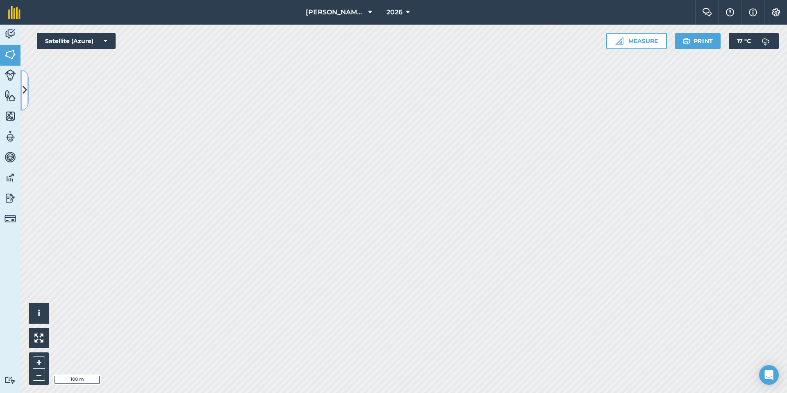
click at [25, 98] on button at bounding box center [24, 90] width 8 height 41
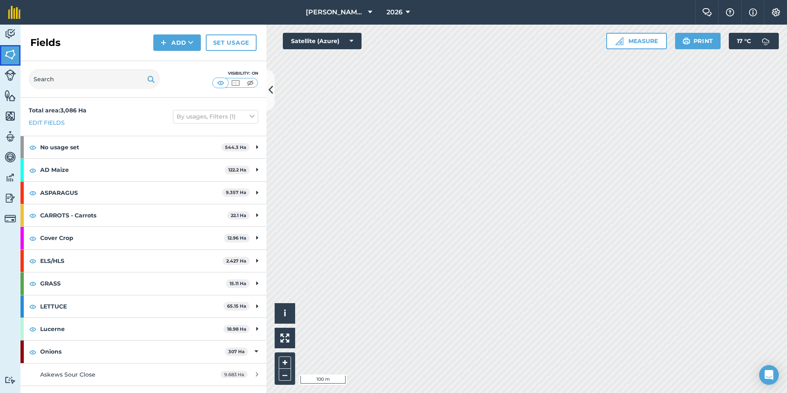
click at [5, 52] on img at bounding box center [10, 54] width 11 height 12
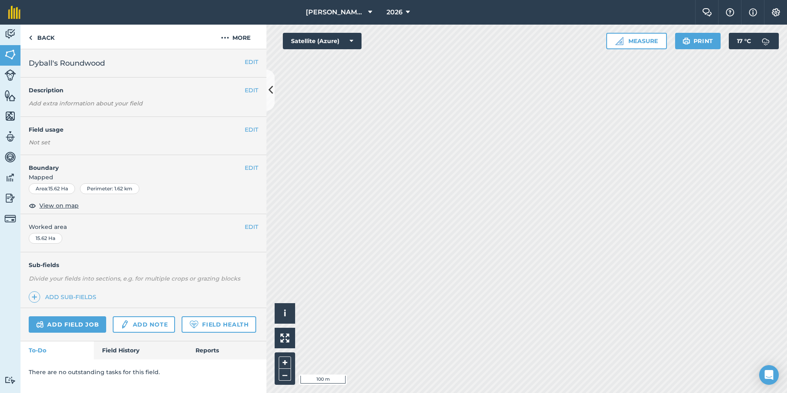
click at [199, 141] on div "Not set" at bounding box center [143, 142] width 229 height 8
click at [240, 131] on h4 "Field usage" at bounding box center [137, 129] width 216 height 9
click at [249, 128] on button "EDIT" at bounding box center [252, 129] width 14 height 9
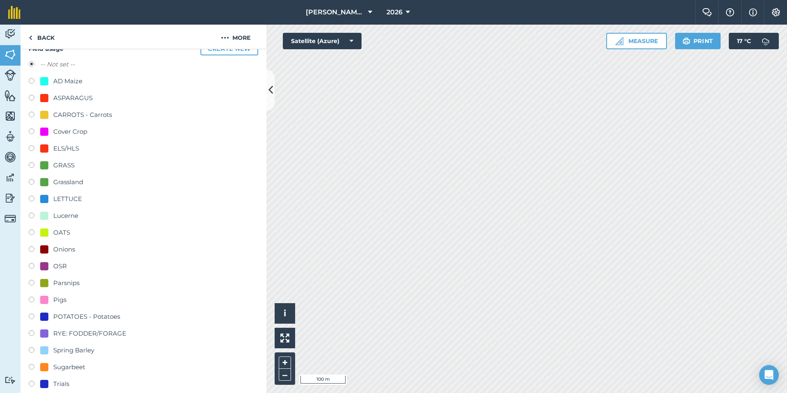
scroll to position [87, 0]
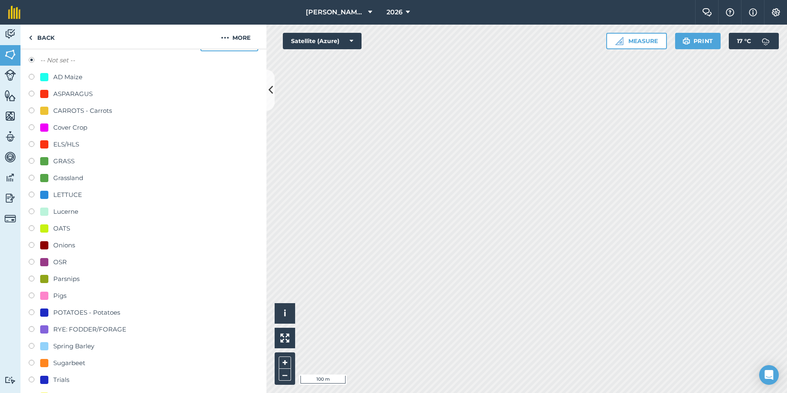
click at [33, 278] on label at bounding box center [34, 279] width 11 height 8
radio input "true"
radio input "false"
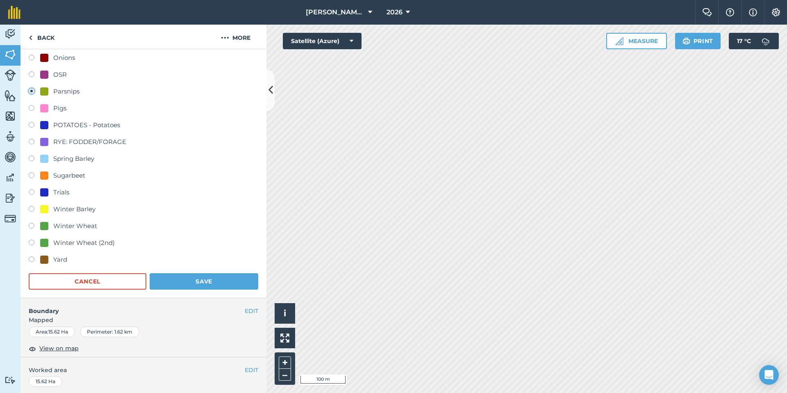
scroll to position [409, 0]
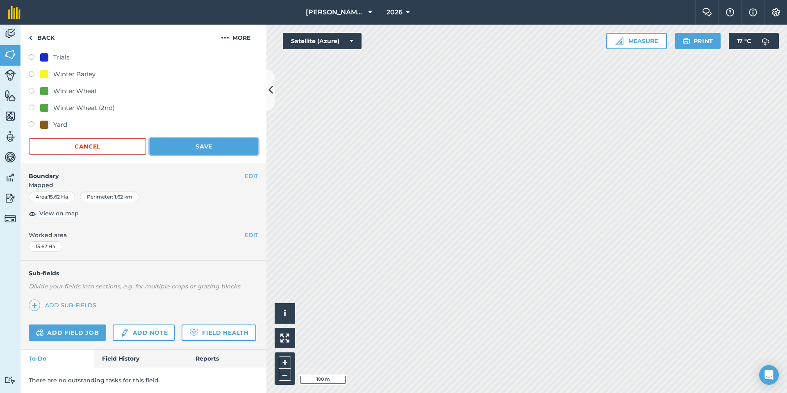
click at [206, 141] on button "Save" at bounding box center [204, 146] width 109 height 16
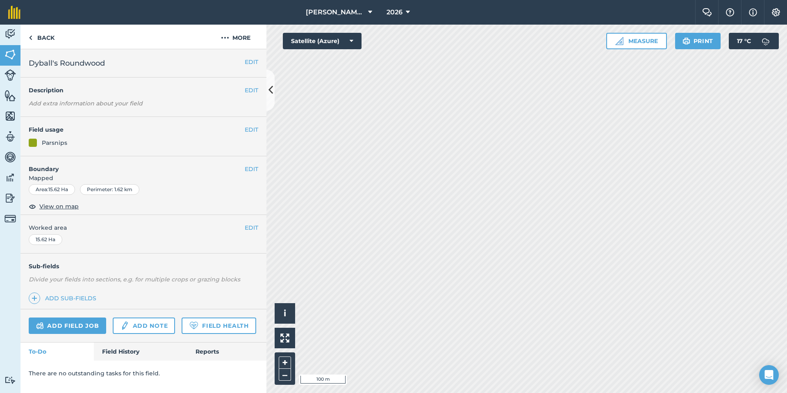
scroll to position [0, 0]
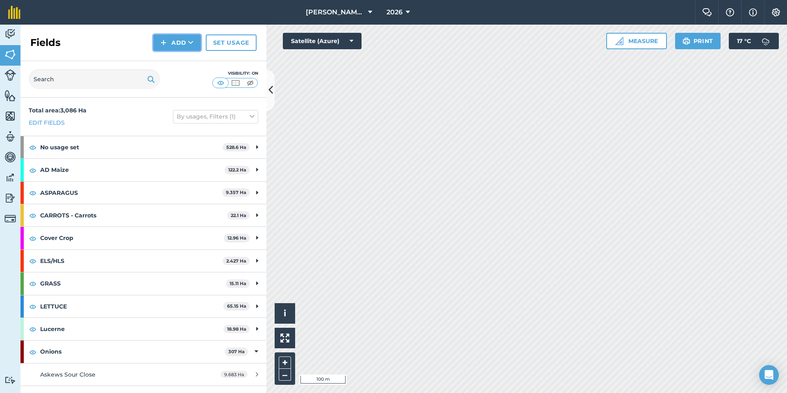
click at [163, 42] on img at bounding box center [164, 43] width 6 height 10
click at [186, 64] on link "Draw" at bounding box center [176, 61] width 45 height 18
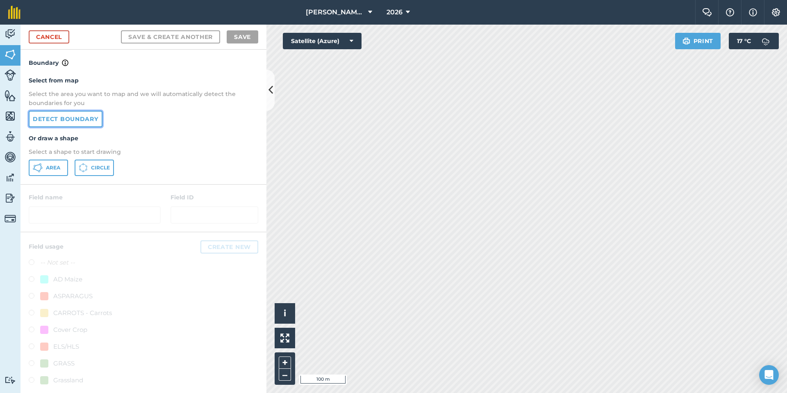
click at [83, 118] on link "Detect boundary" at bounding box center [66, 119] width 74 height 16
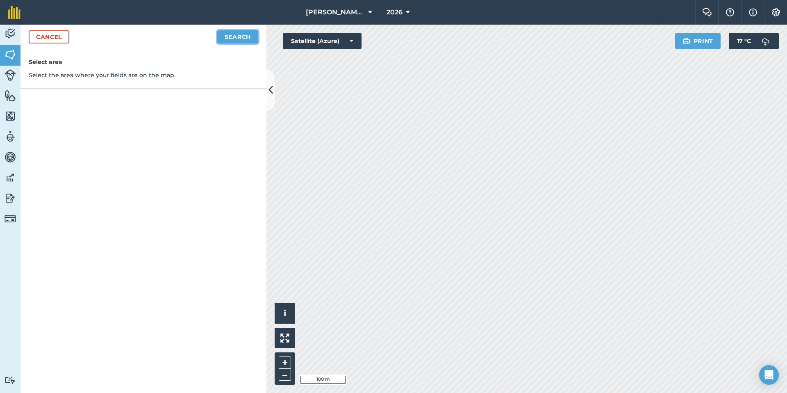
click at [240, 34] on button "Search" at bounding box center [237, 36] width 41 height 13
click at [175, 33] on button "Continue to edit boundaries" at bounding box center [196, 36] width 124 height 13
click at [188, 34] on button "Continue to name fields" at bounding box center [205, 36] width 106 height 13
click at [63, 38] on link "Cancel" at bounding box center [49, 36] width 41 height 13
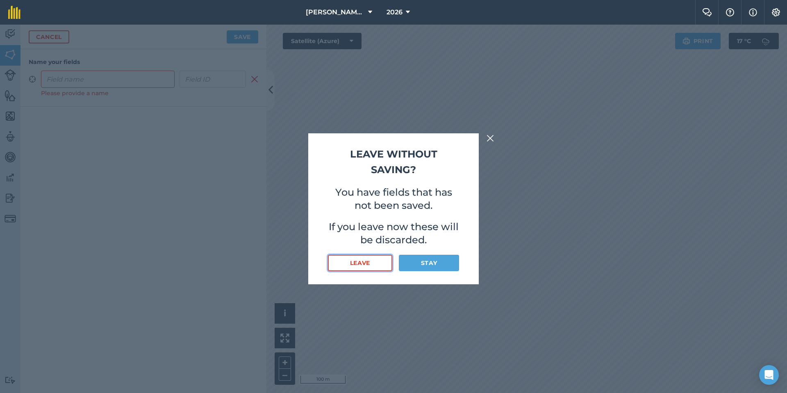
click at [379, 263] on button "Leave" at bounding box center [360, 262] width 64 height 16
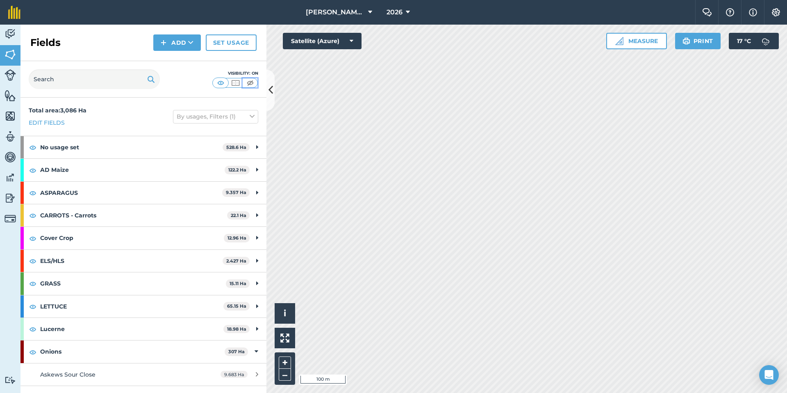
click at [243, 84] on button at bounding box center [250, 82] width 15 height 9
click at [221, 79] on img at bounding box center [221, 83] width 10 height 8
click at [252, 117] on icon at bounding box center [252, 116] width 5 height 9
click at [182, 221] on label "Show archived fields" at bounding box center [216, 220] width 78 height 9
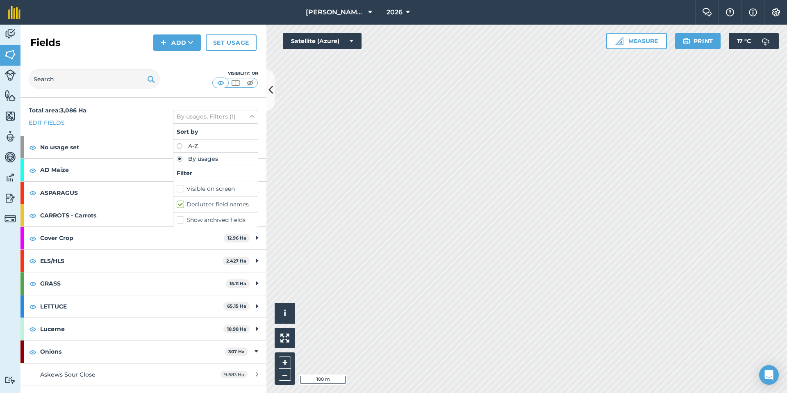
click at [182, 221] on input "Show archived fields" at bounding box center [179, 218] width 5 height 5
checkbox input "true"
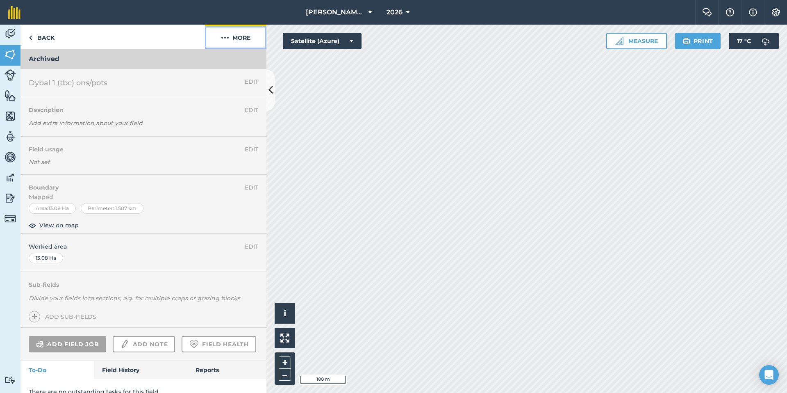
click at [240, 37] on button "More" at bounding box center [235, 37] width 61 height 24
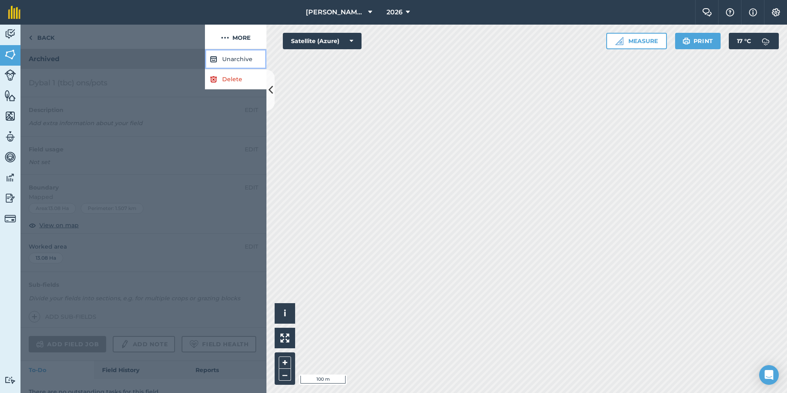
click at [240, 62] on button "Unarchive" at bounding box center [235, 59] width 61 height 20
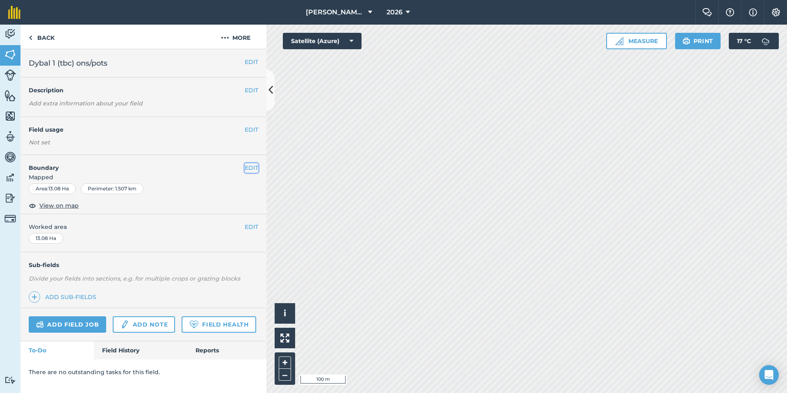
click at [250, 168] on button "EDIT" at bounding box center [252, 167] width 14 height 9
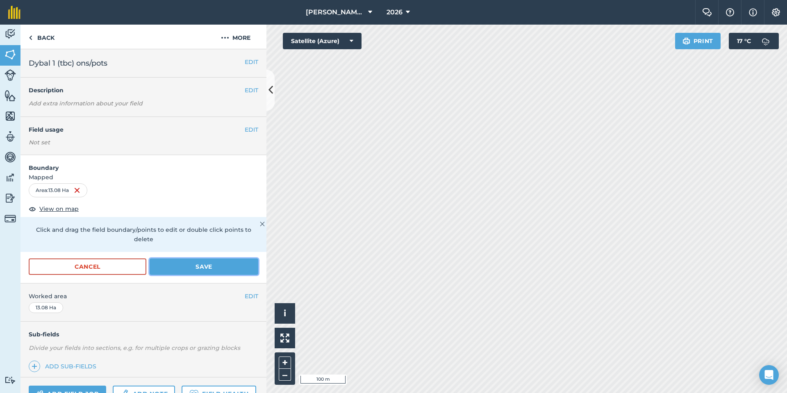
click at [174, 258] on button "Save" at bounding box center [204, 266] width 109 height 16
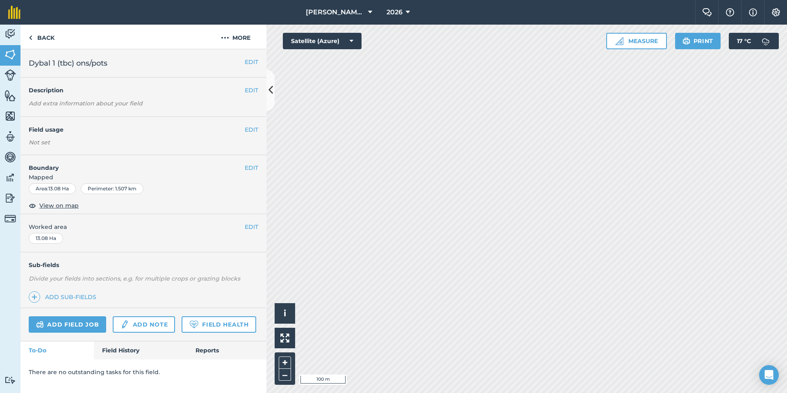
click at [110, 68] on h2 "Dybal 1 (tbc) ons/pots" at bounding box center [137, 62] width 216 height 11
click at [111, 63] on h2 "Dybal 1 (tbc) ons/pots" at bounding box center [137, 62] width 216 height 11
click at [245, 59] on button "EDIT" at bounding box center [252, 61] width 14 height 9
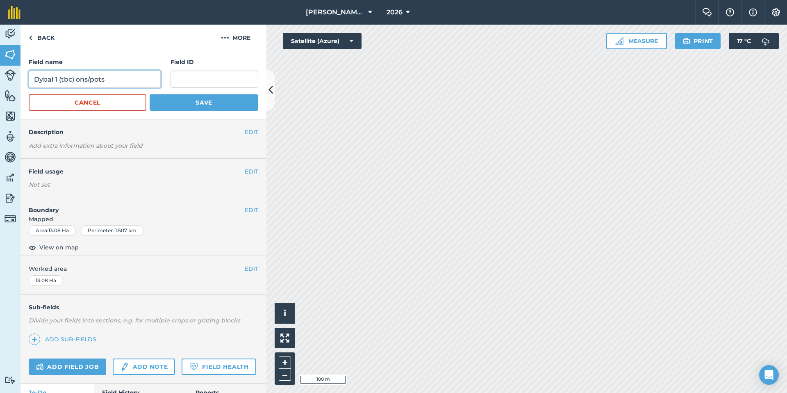
drag, startPoint x: 116, startPoint y: 80, endPoint x: 0, endPoint y: 79, distance: 115.5
click at [0, 79] on div "Activity Fields Livestock Features Maps Team Vehicles Data Reporting Billing Tu…" at bounding box center [393, 209] width 787 height 368
click at [133, 82] on input "Dybal 1 (tbc) ons/pots" at bounding box center [95, 78] width 132 height 17
type input "Dybal (Front of Buildings)"
click at [193, 102] on button "Save" at bounding box center [204, 102] width 109 height 16
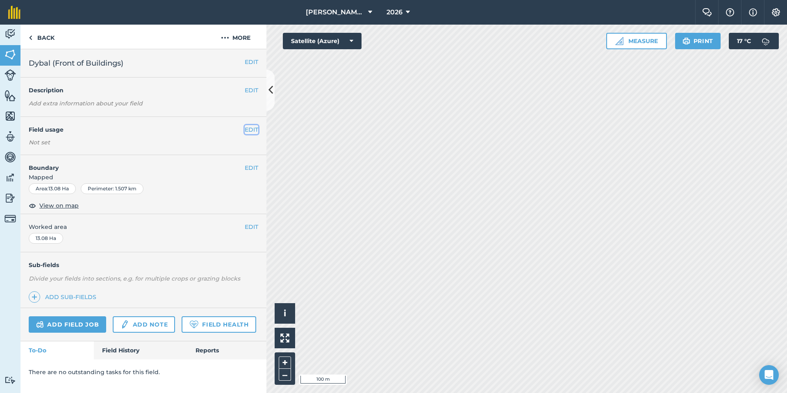
click at [250, 131] on button "EDIT" at bounding box center [252, 129] width 14 height 9
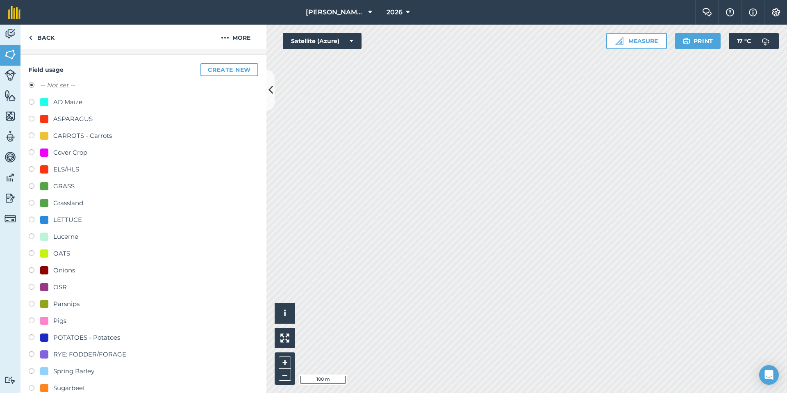
scroll to position [74, 0]
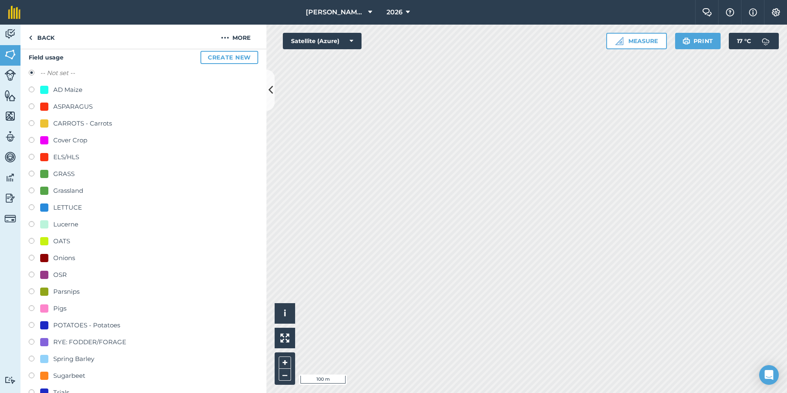
click at [33, 259] on label at bounding box center [34, 258] width 11 height 8
radio input "true"
radio input "false"
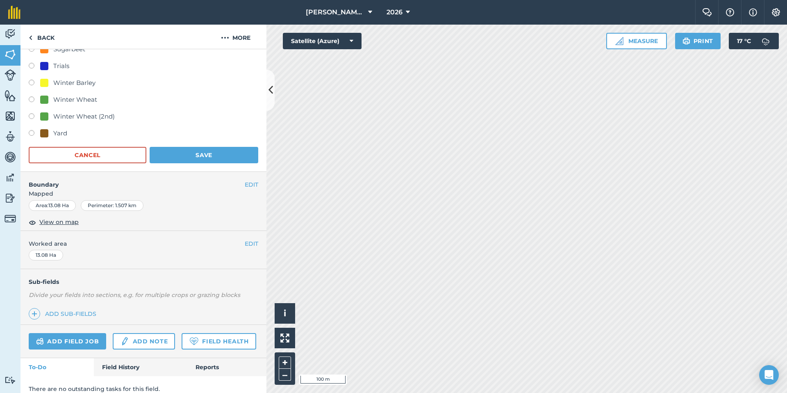
scroll to position [409, 0]
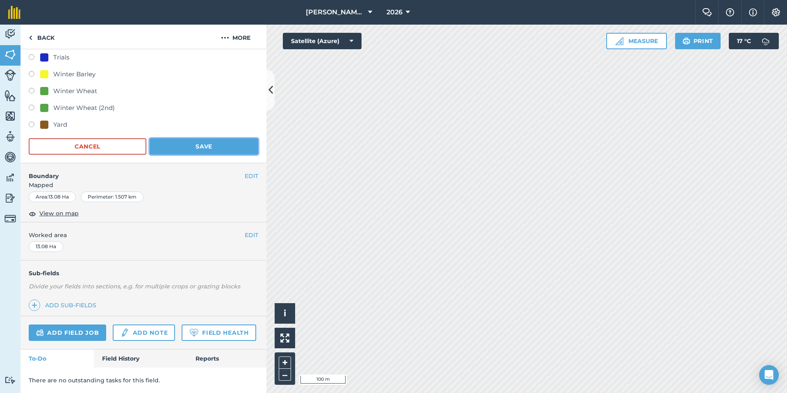
click at [181, 146] on button "Save" at bounding box center [204, 146] width 109 height 16
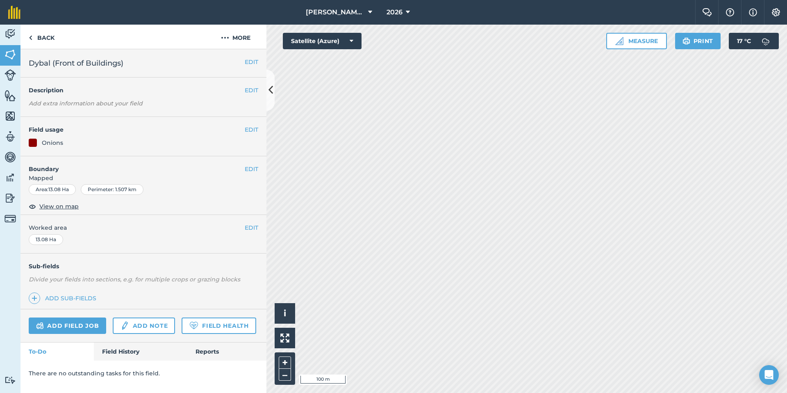
scroll to position [0, 0]
click at [243, 36] on button "More" at bounding box center [235, 37] width 61 height 24
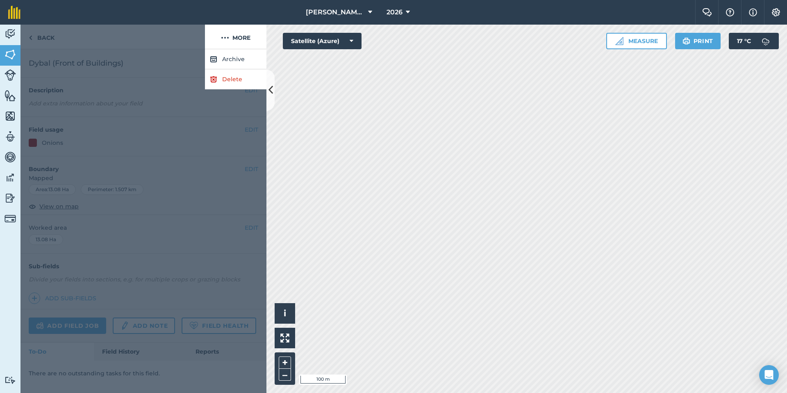
click at [181, 38] on div at bounding box center [112, 37] width 184 height 25
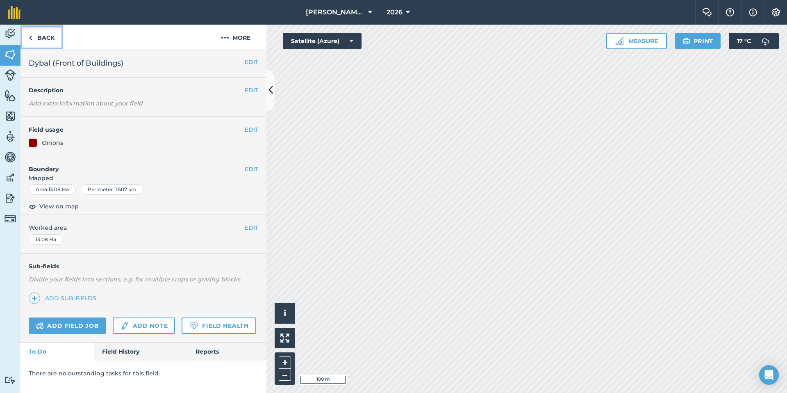
click at [45, 42] on link "Back" at bounding box center [41, 37] width 42 height 24
click at [40, 38] on link "Back" at bounding box center [41, 37] width 42 height 24
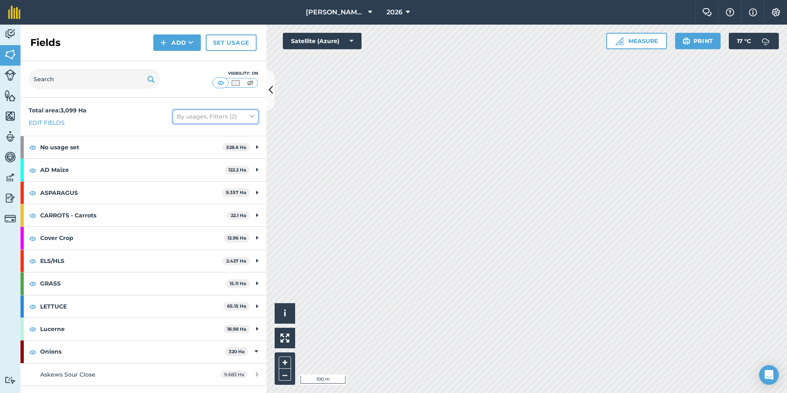
click at [254, 120] on icon at bounding box center [252, 116] width 5 height 9
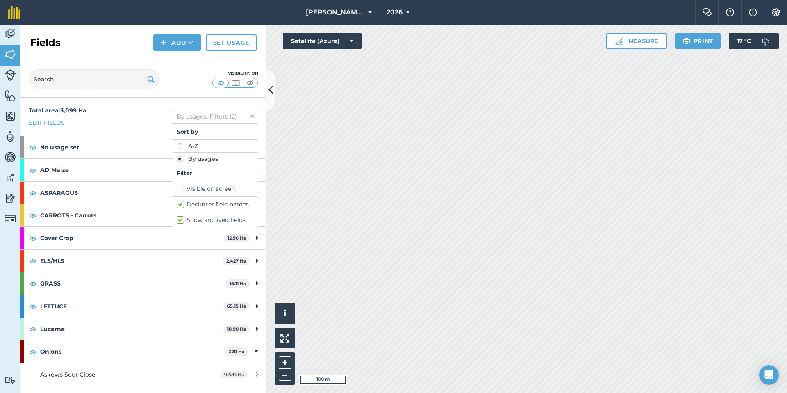
click at [181, 219] on label "Show archived fields" at bounding box center [216, 220] width 78 height 9
click at [181, 219] on input "Show archived fields" at bounding box center [179, 218] width 5 height 5
checkbox input "false"
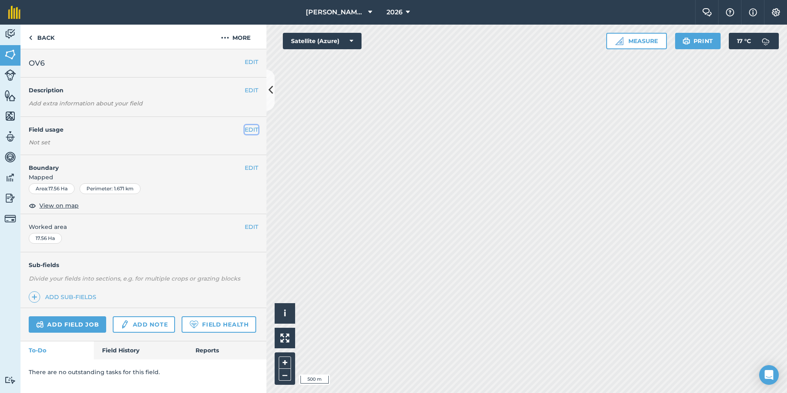
click at [253, 131] on button "EDIT" at bounding box center [252, 129] width 14 height 9
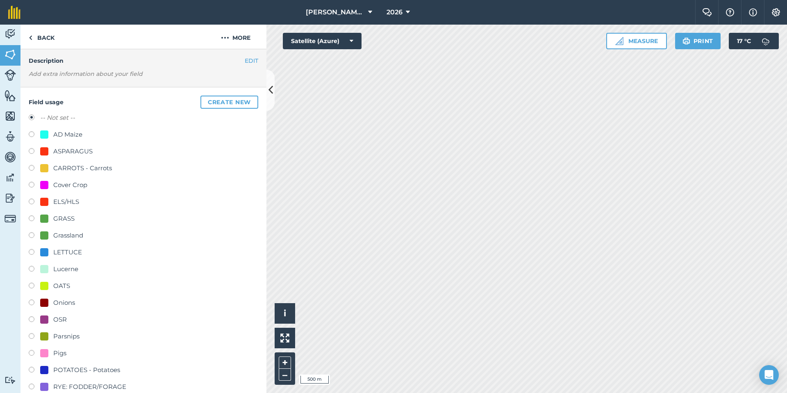
scroll to position [37, 0]
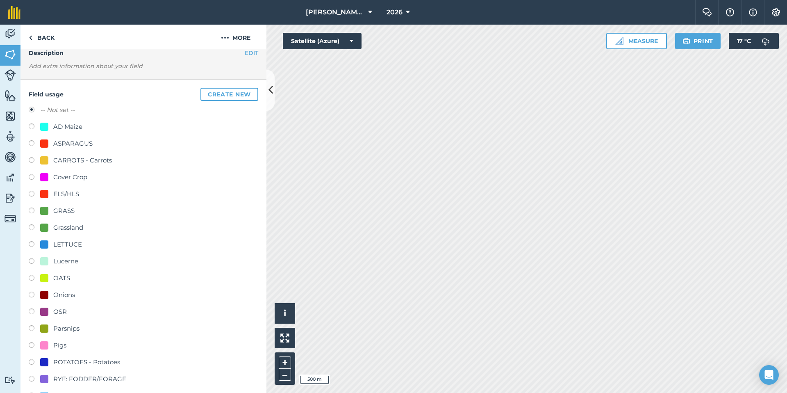
click at [34, 241] on label at bounding box center [34, 245] width 11 height 8
radio input "true"
radio input "false"
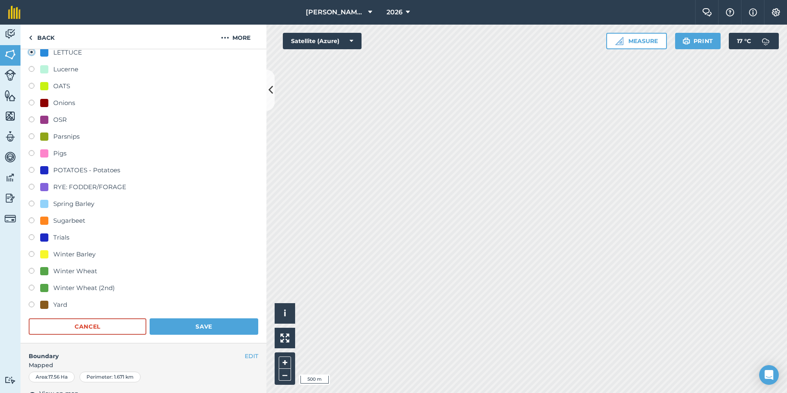
scroll to position [409, 0]
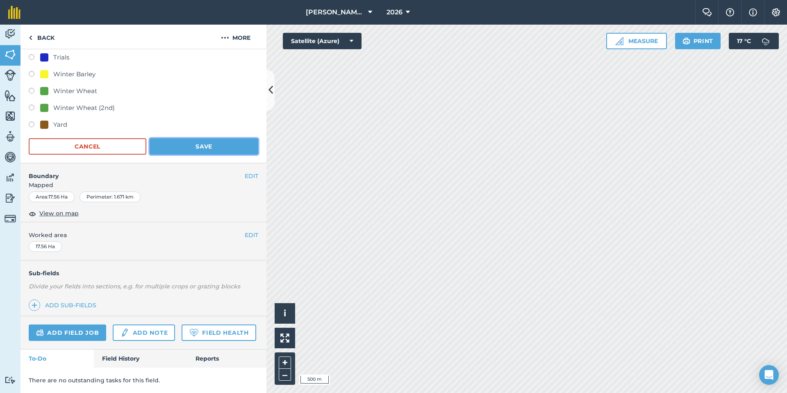
click at [201, 152] on button "Save" at bounding box center [204, 146] width 109 height 16
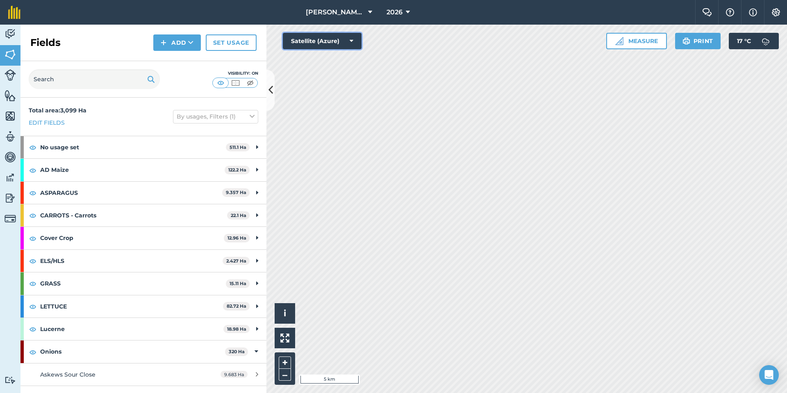
click at [353, 42] on icon at bounding box center [351, 41] width 4 height 8
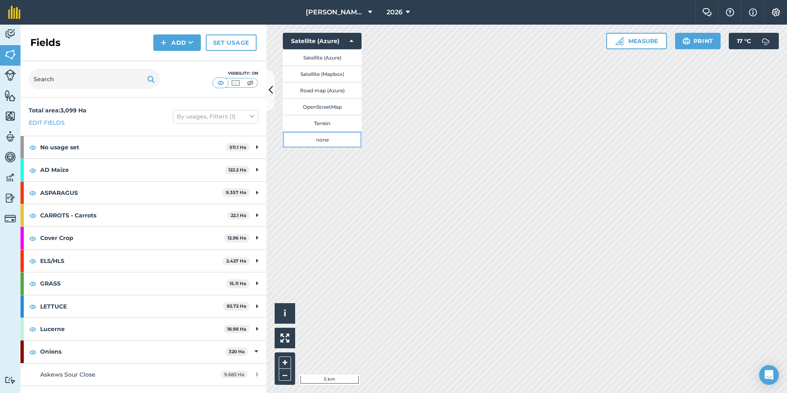
click at [334, 139] on button "none" at bounding box center [322, 139] width 79 height 16
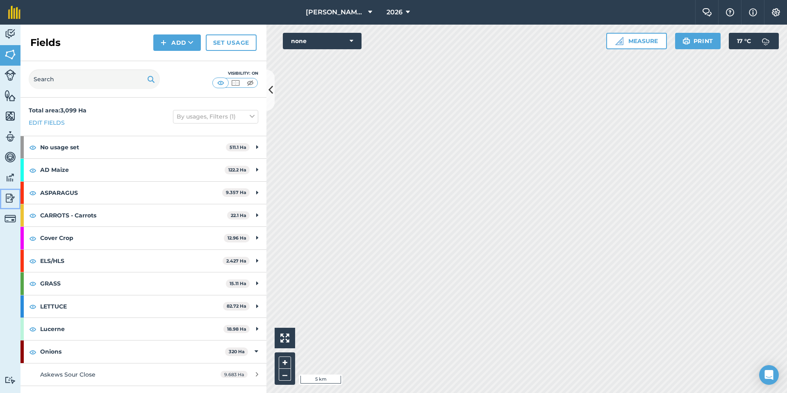
click at [11, 201] on img at bounding box center [10, 198] width 11 height 12
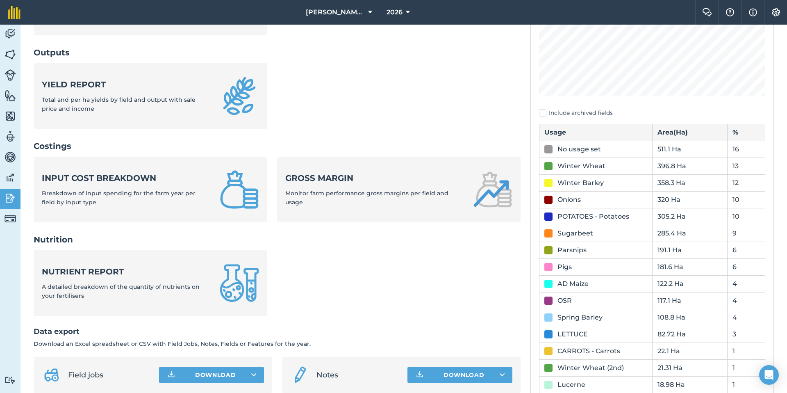
scroll to position [195, 0]
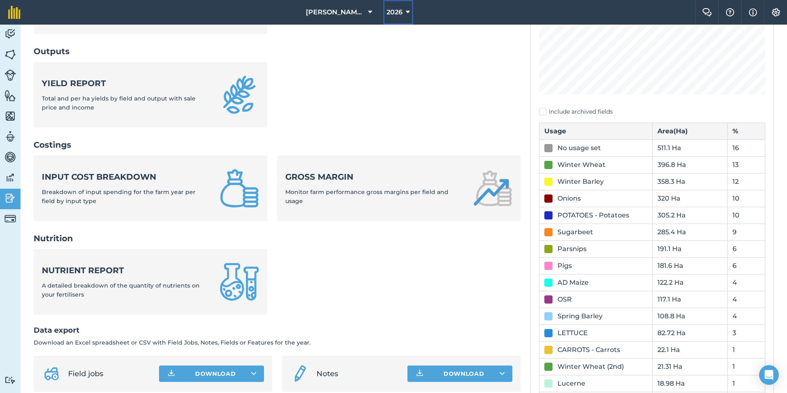
click at [406, 9] on icon at bounding box center [408, 12] width 4 height 10
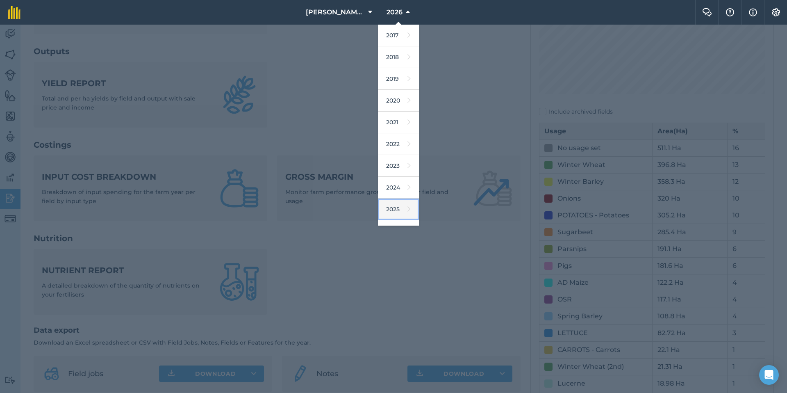
click at [403, 209] on link "2025" at bounding box center [398, 209] width 41 height 22
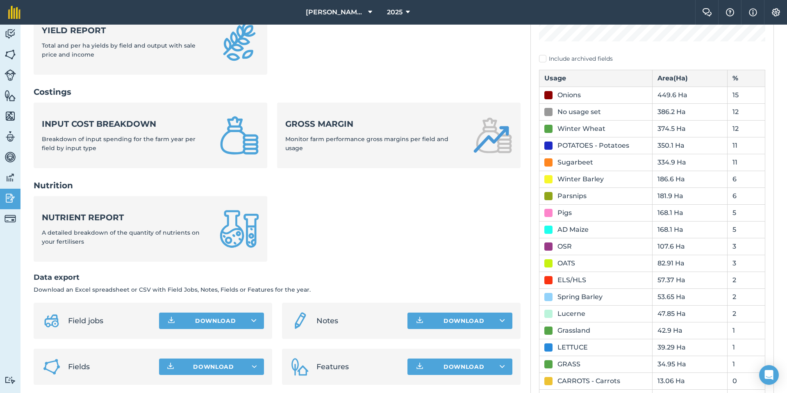
scroll to position [249, 0]
click at [14, 54] on img at bounding box center [10, 54] width 11 height 12
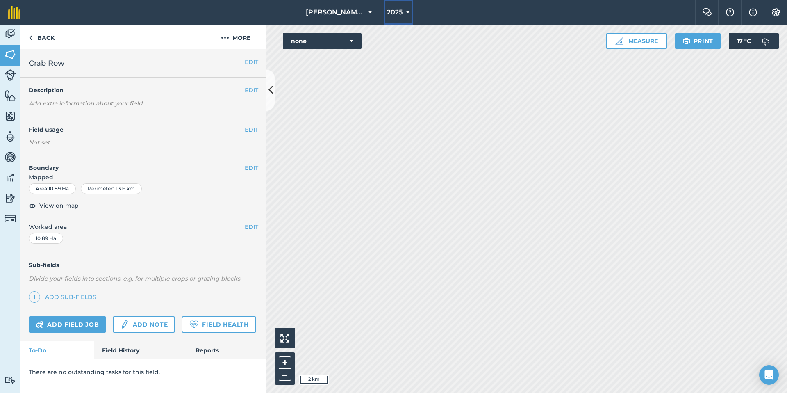
click at [393, 6] on button "2025" at bounding box center [397, 12] width 29 height 25
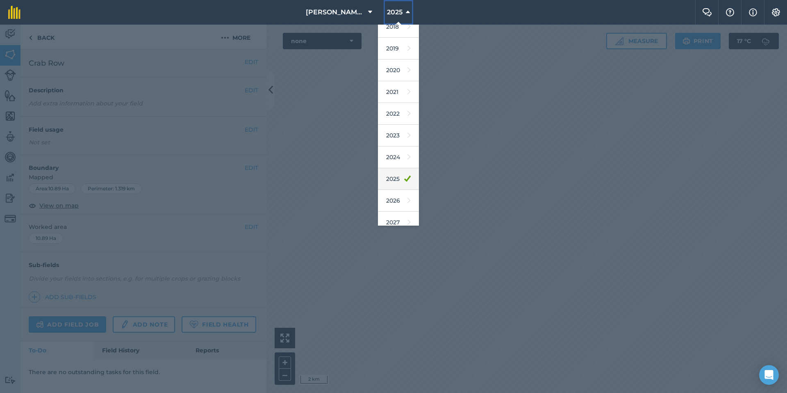
scroll to position [33, 0]
click at [395, 202] on link "2026" at bounding box center [398, 198] width 41 height 22
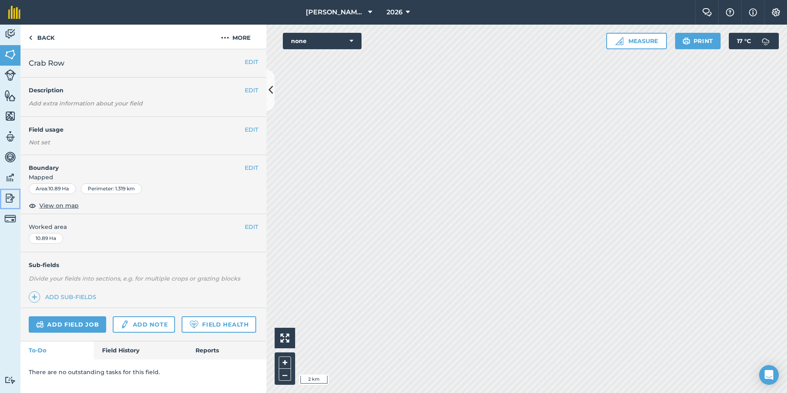
click at [7, 198] on img at bounding box center [10, 198] width 11 height 12
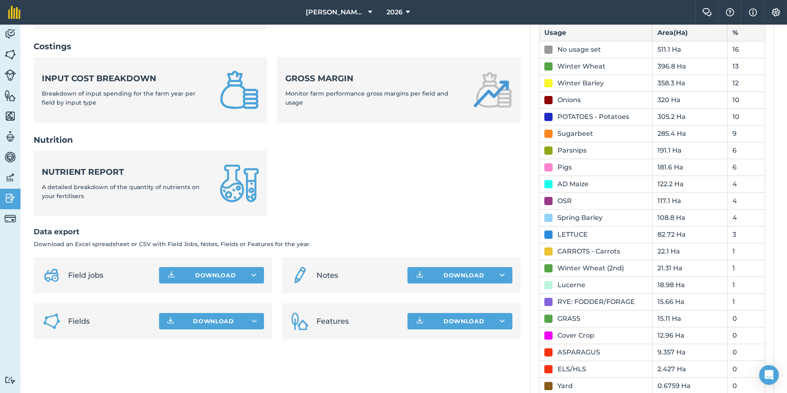
scroll to position [292, 0]
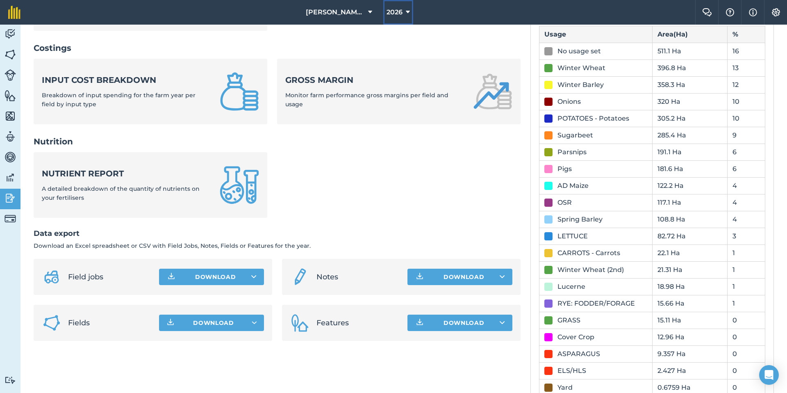
click at [401, 14] on span "2026" at bounding box center [394, 12] width 16 height 10
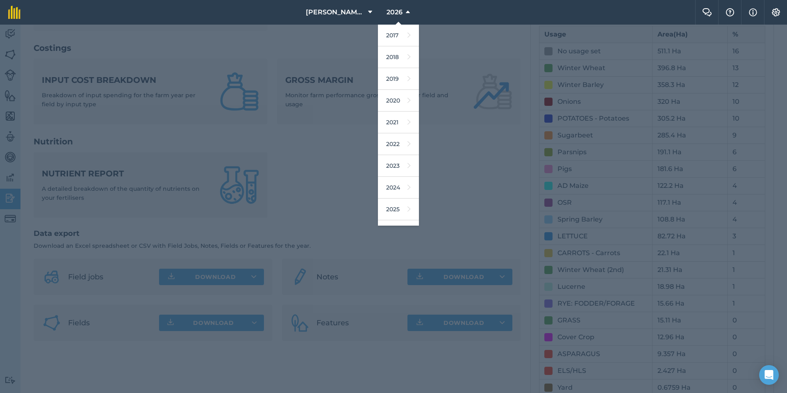
click at [350, 142] on div at bounding box center [393, 209] width 787 height 368
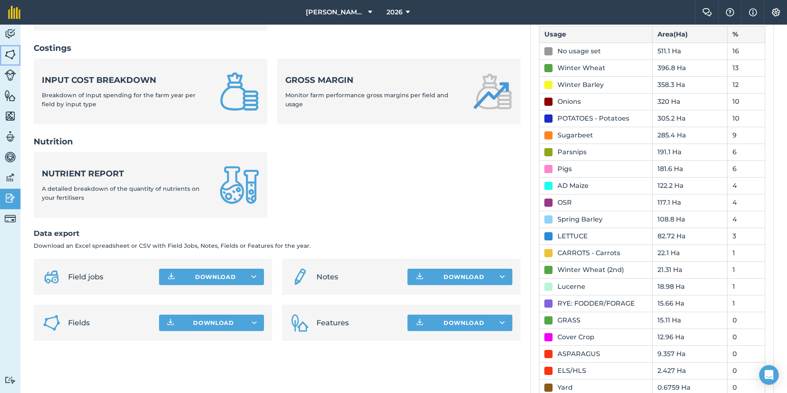
click at [17, 51] on link "Fields" at bounding box center [10, 55] width 20 height 20
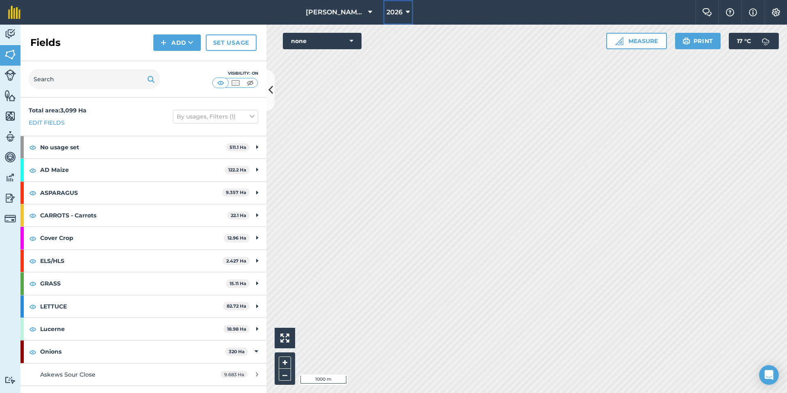
click at [402, 9] on span "2026" at bounding box center [394, 12] width 16 height 10
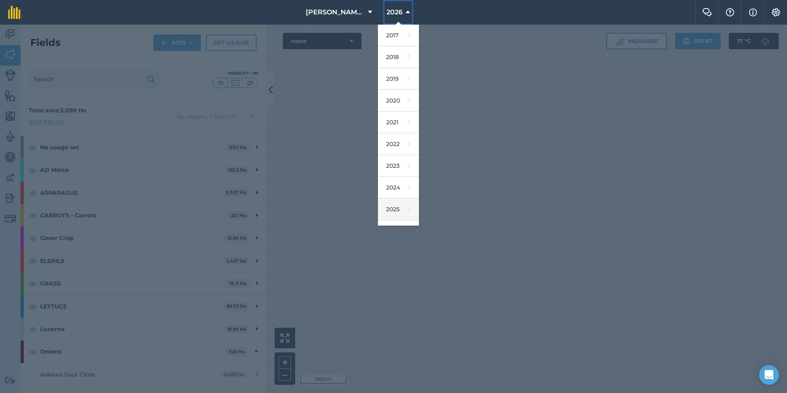
scroll to position [4, 0]
click at [402, 203] on link "2025" at bounding box center [398, 206] width 41 height 22
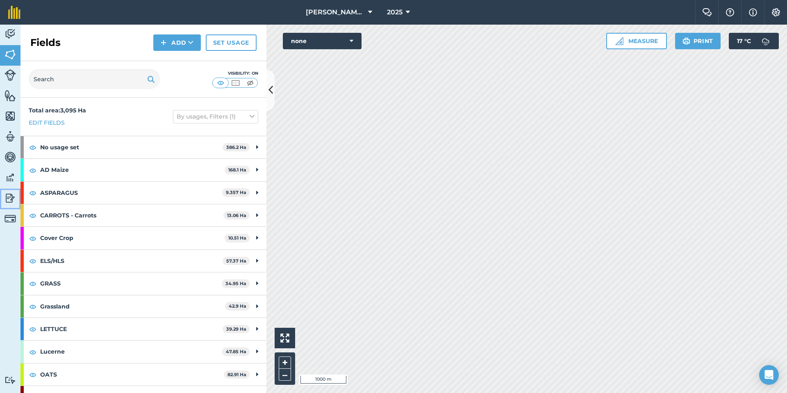
click at [9, 198] on img at bounding box center [10, 198] width 11 height 12
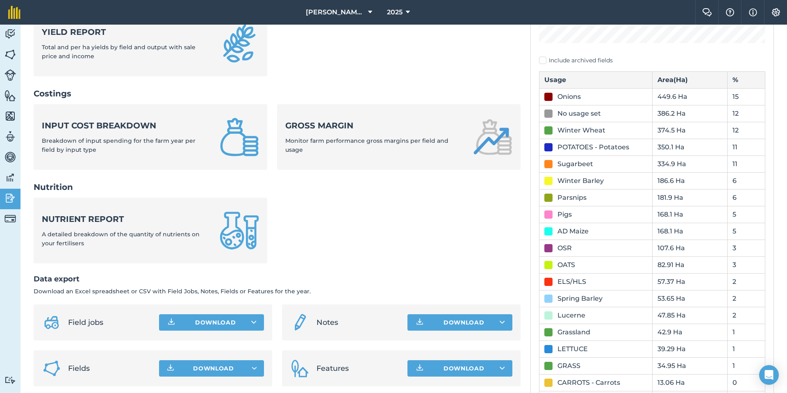
scroll to position [244, 0]
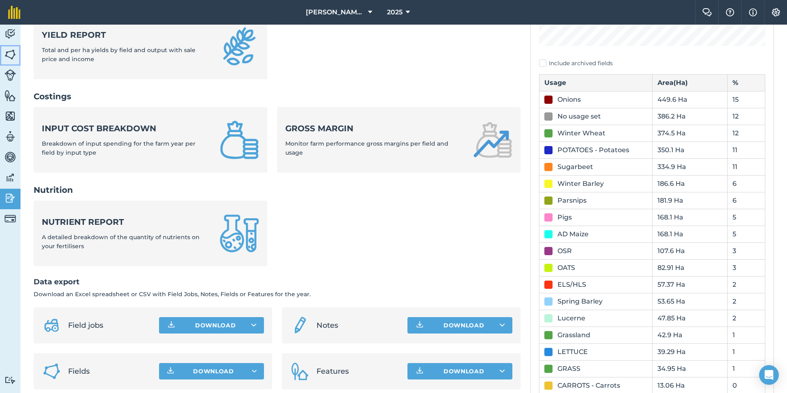
click at [14, 48] on link "Fields" at bounding box center [10, 55] width 20 height 20
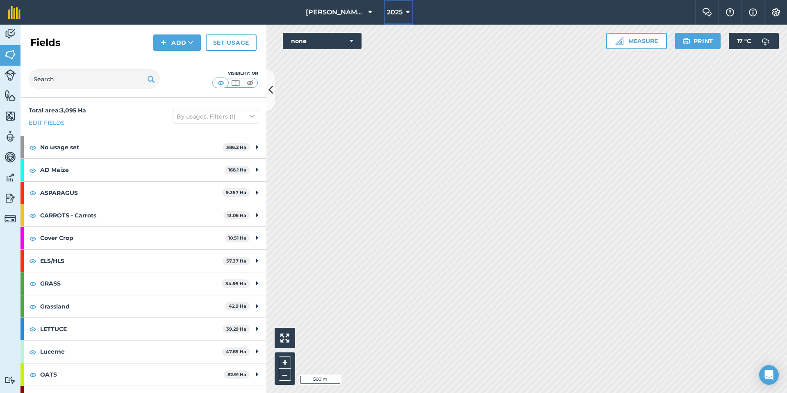
click at [395, 14] on span "2025" at bounding box center [395, 12] width 16 height 10
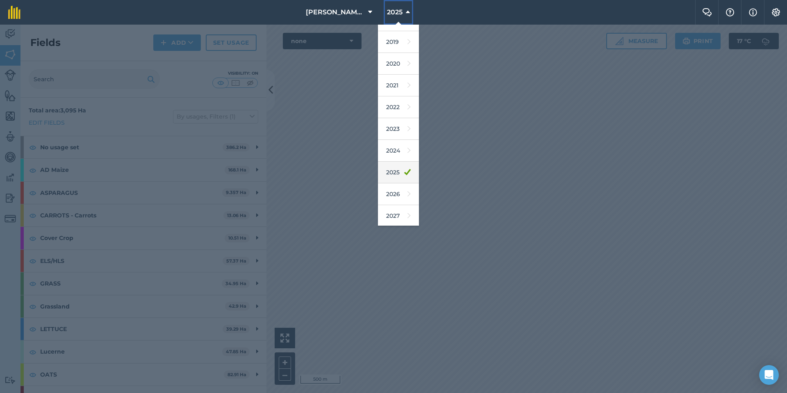
scroll to position [38, 0]
click at [400, 195] on link "2026" at bounding box center [398, 193] width 41 height 22
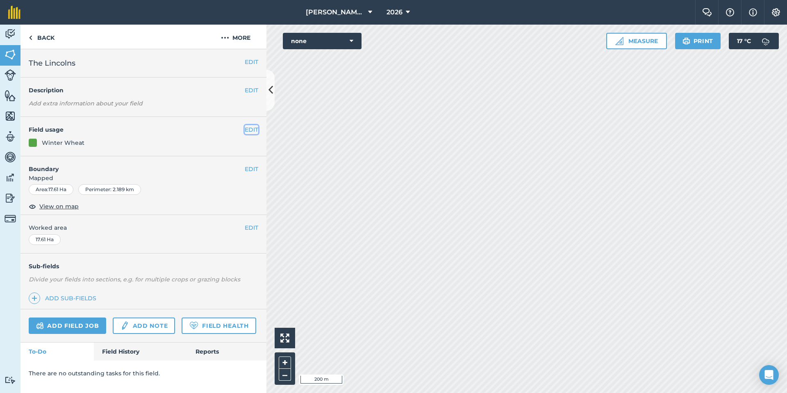
click at [246, 128] on button "EDIT" at bounding box center [252, 129] width 14 height 9
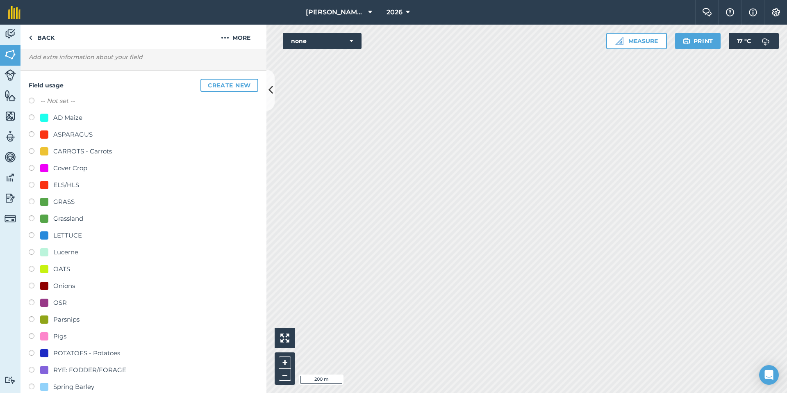
scroll to position [55, 0]
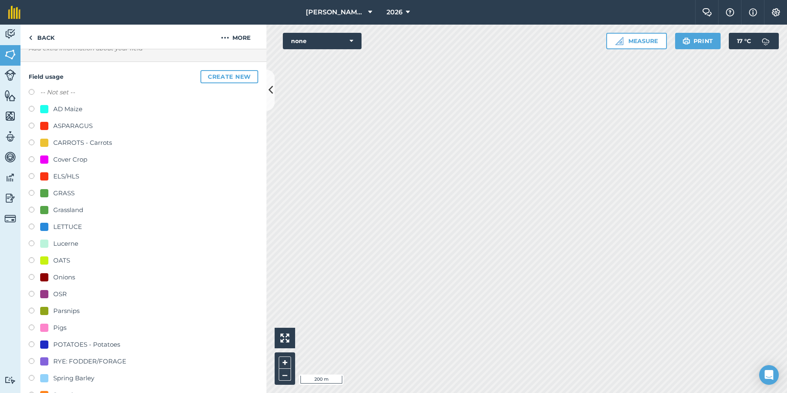
click at [33, 279] on label at bounding box center [34, 278] width 11 height 8
radio input "true"
radio input "false"
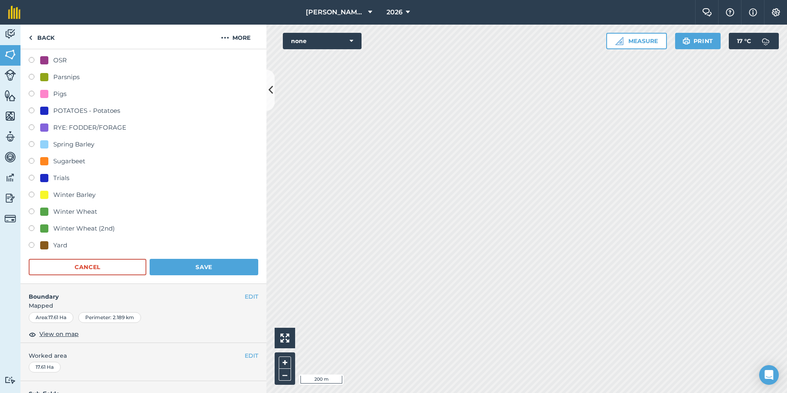
scroll to position [297, 0]
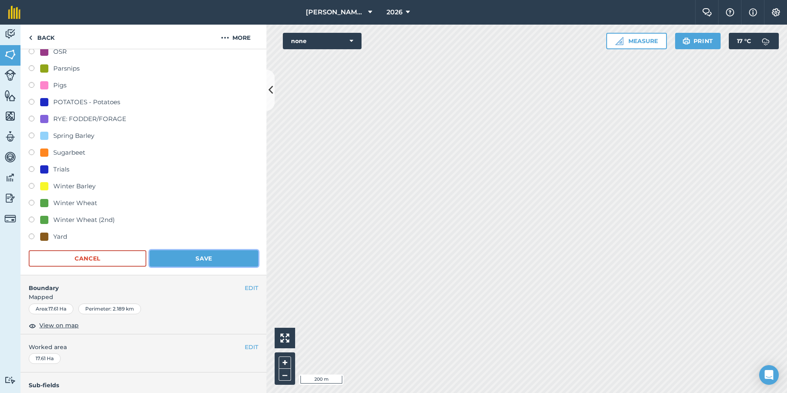
click at [181, 256] on button "Save" at bounding box center [204, 258] width 109 height 16
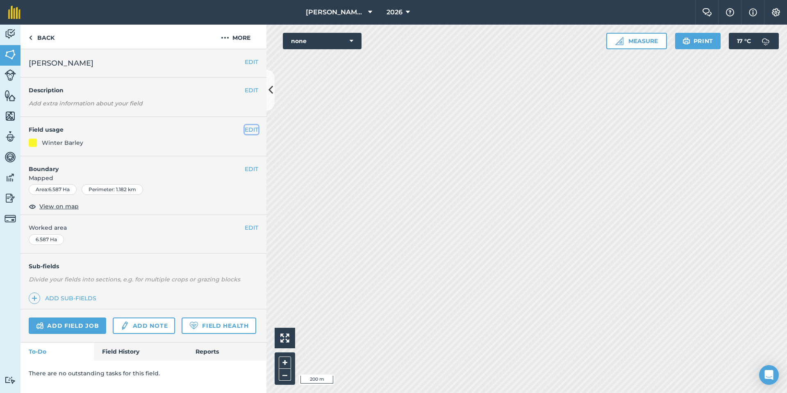
click at [252, 129] on button "EDIT" at bounding box center [252, 129] width 14 height 9
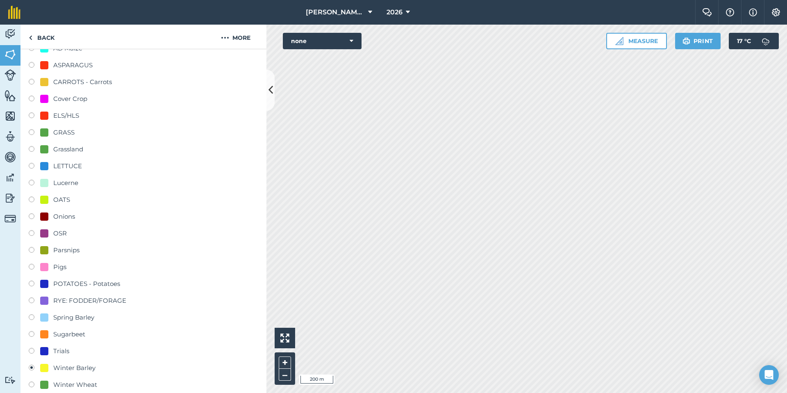
scroll to position [118, 0]
click at [34, 216] on label at bounding box center [34, 215] width 11 height 8
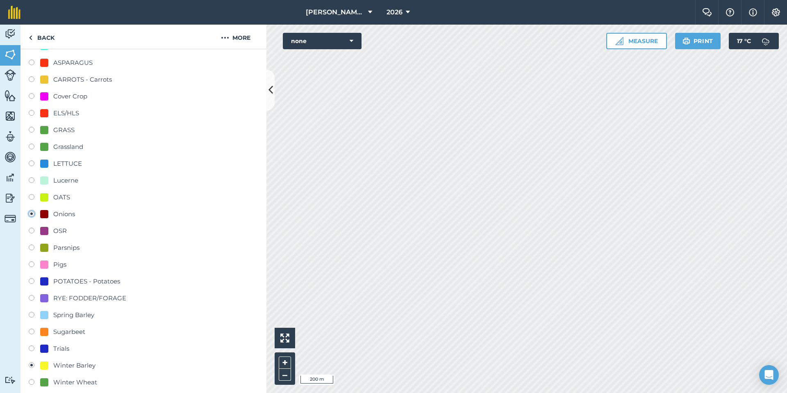
radio input "true"
radio input "false"
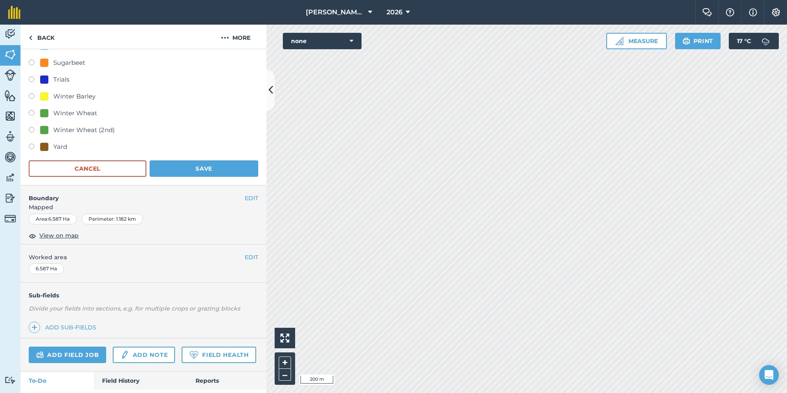
scroll to position [409, 0]
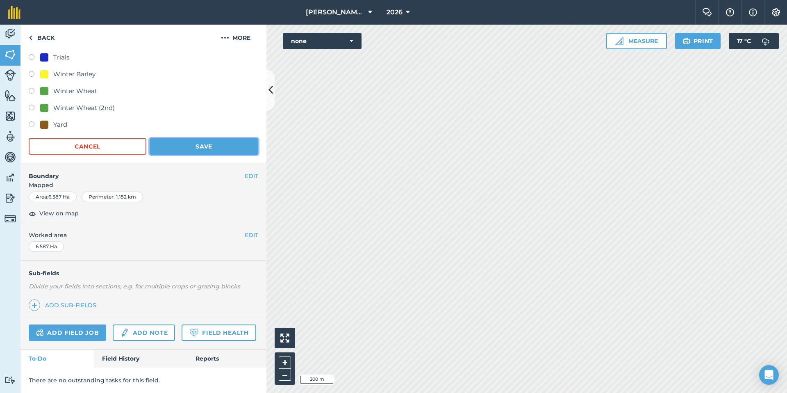
click at [201, 147] on button "Save" at bounding box center [204, 146] width 109 height 16
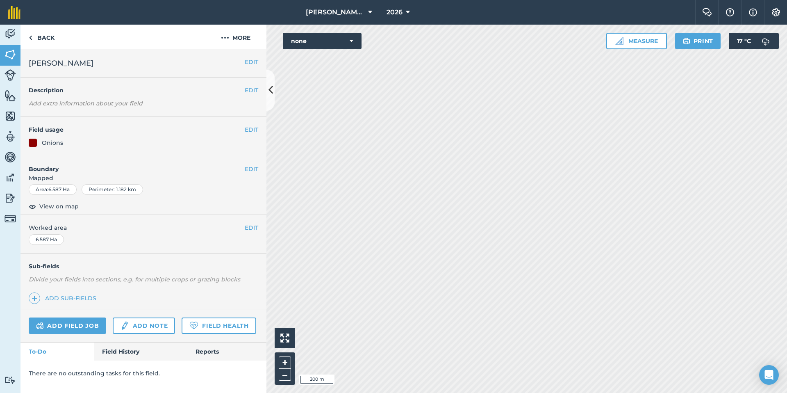
scroll to position [0, 0]
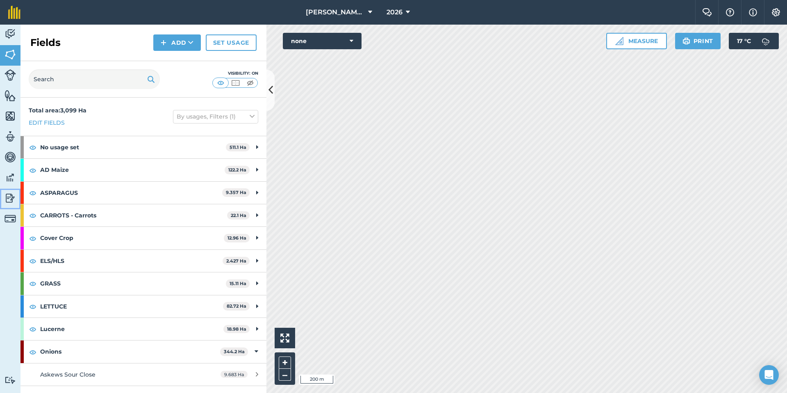
click at [9, 197] on img at bounding box center [10, 198] width 11 height 12
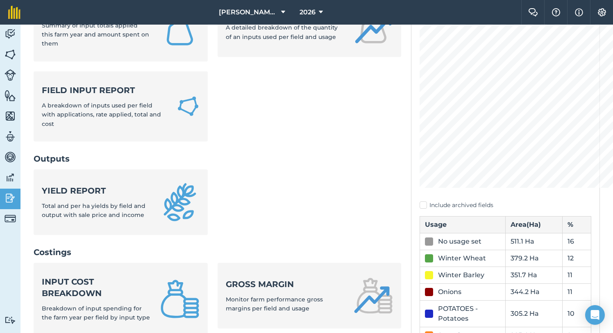
scroll to position [102, 0]
